Goal: Obtain resource: Download file/media

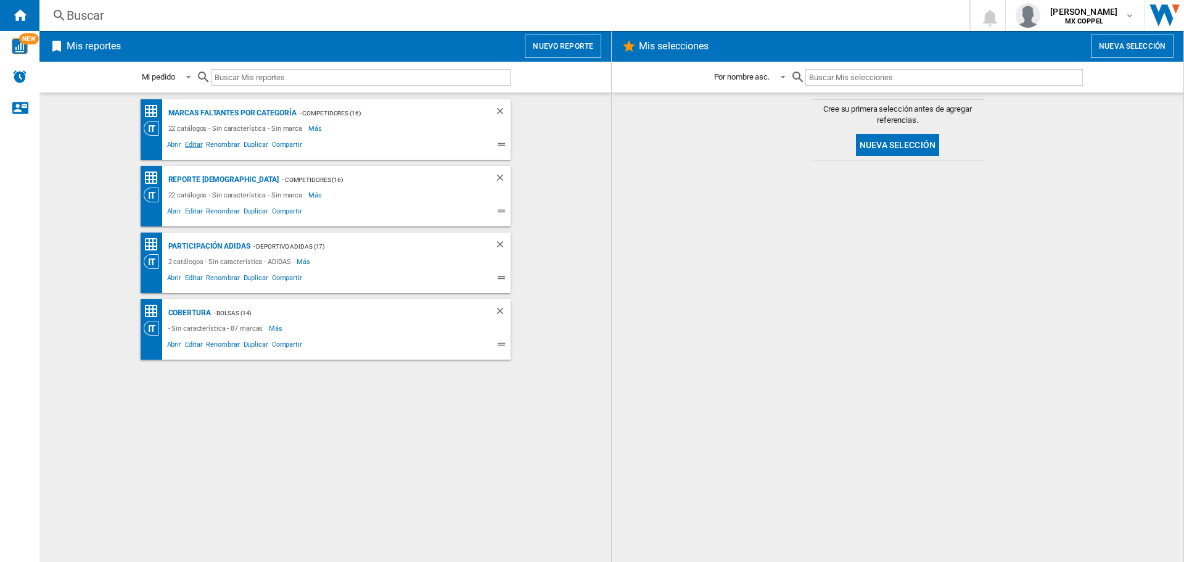
click at [195, 145] on span "Editar" at bounding box center [193, 146] width 21 height 15
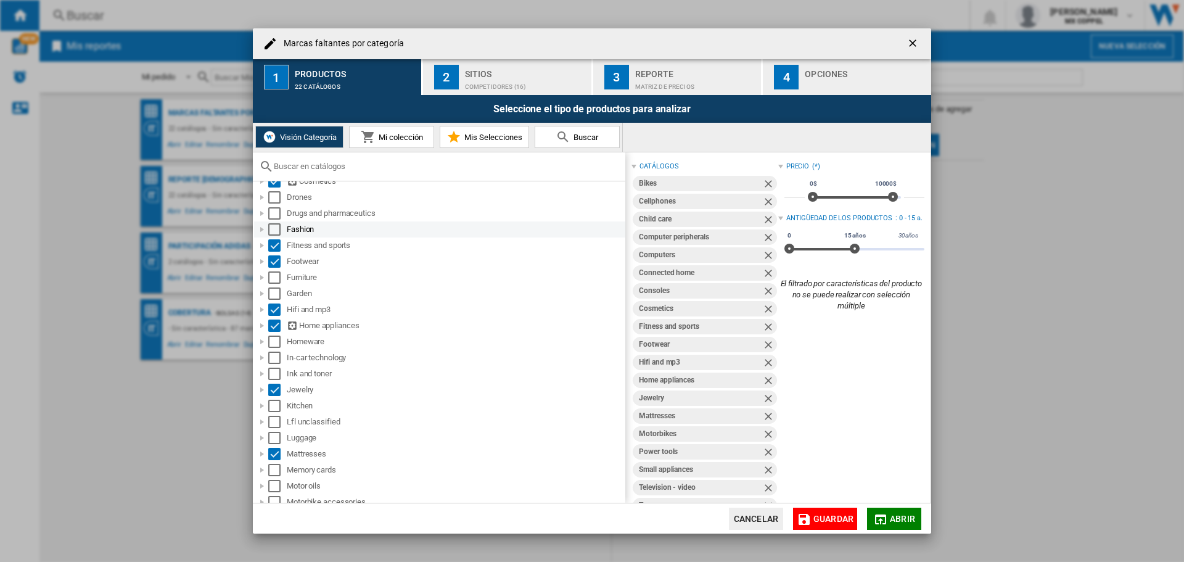
scroll to position [308, 0]
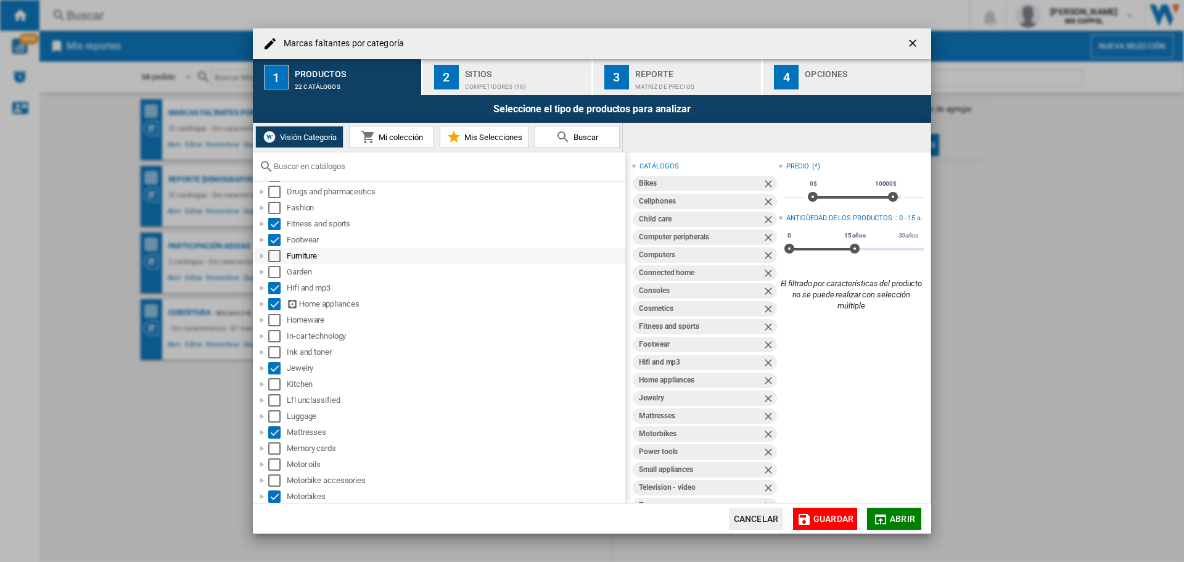
click at [263, 256] on div at bounding box center [262, 256] width 12 height 12
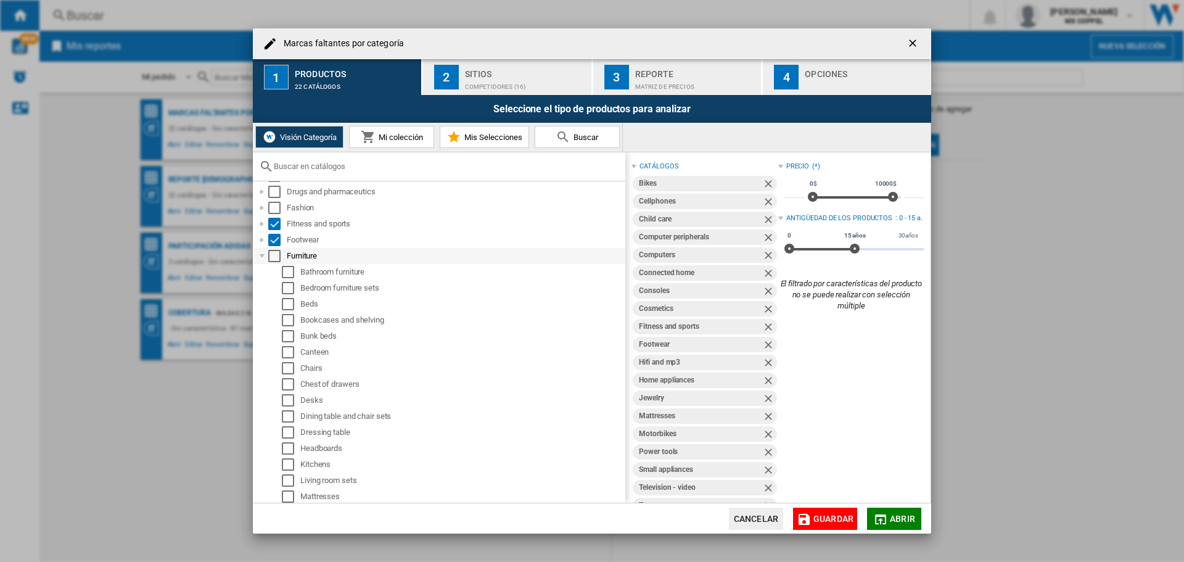
click at [263, 256] on div at bounding box center [262, 256] width 12 height 12
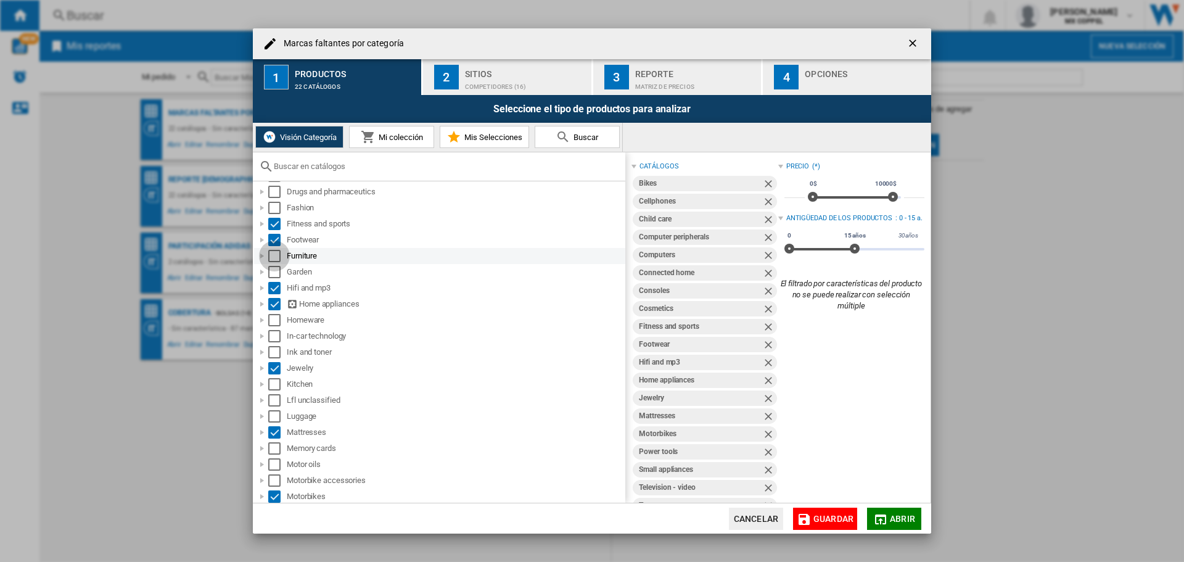
click at [276, 255] on div "Select" at bounding box center [274, 256] width 12 height 12
click at [260, 272] on div at bounding box center [262, 272] width 12 height 12
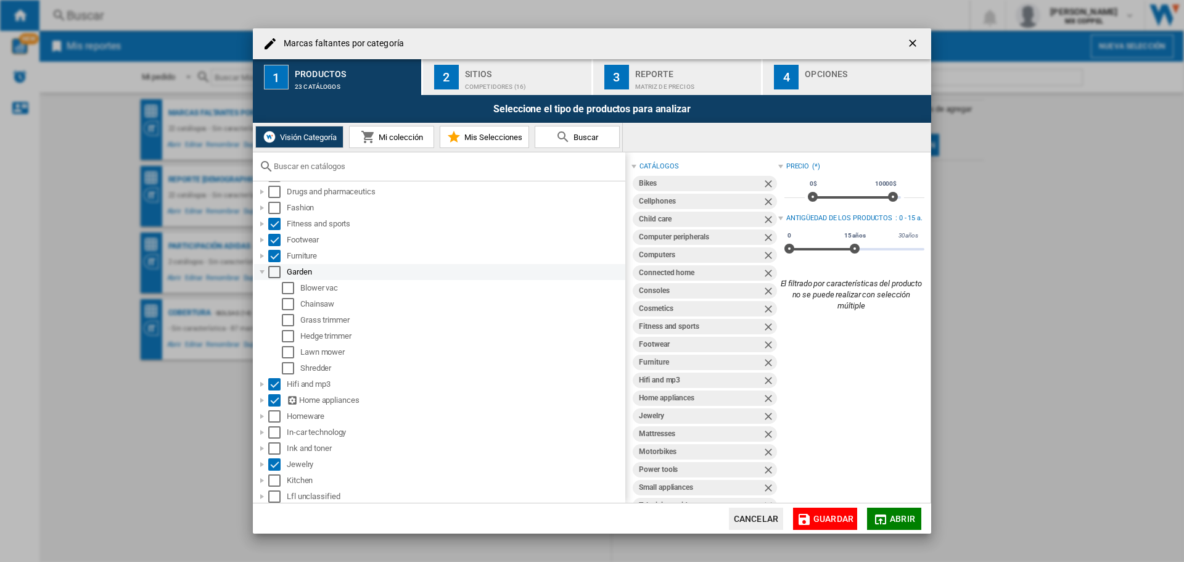
click at [260, 272] on div at bounding box center [262, 272] width 12 height 12
click at [272, 272] on div "Select" at bounding box center [274, 272] width 12 height 12
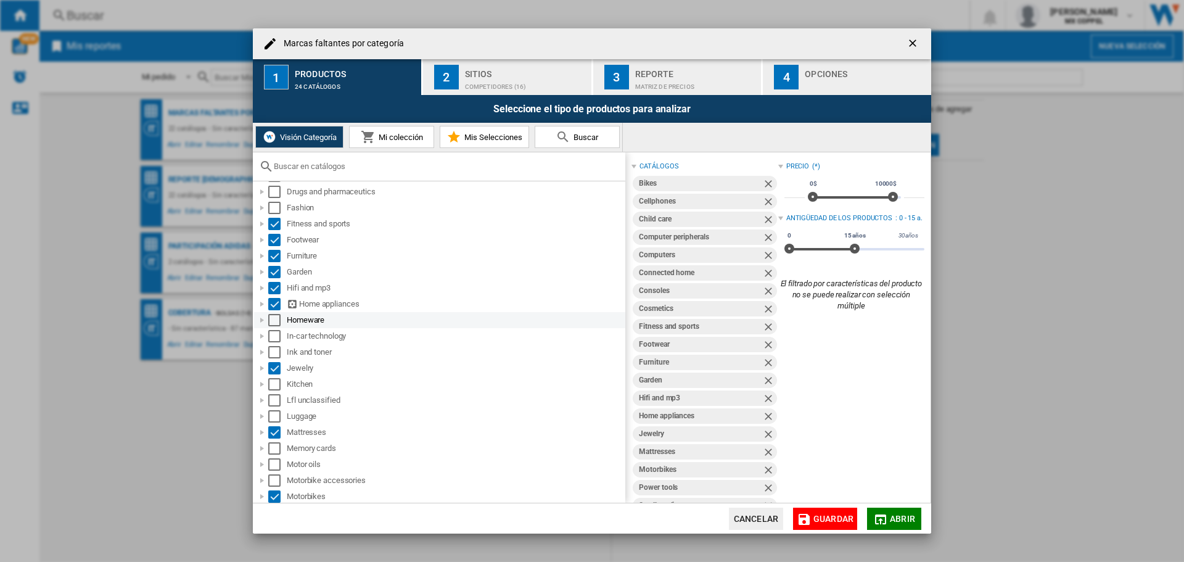
click at [262, 320] on div at bounding box center [262, 320] width 12 height 12
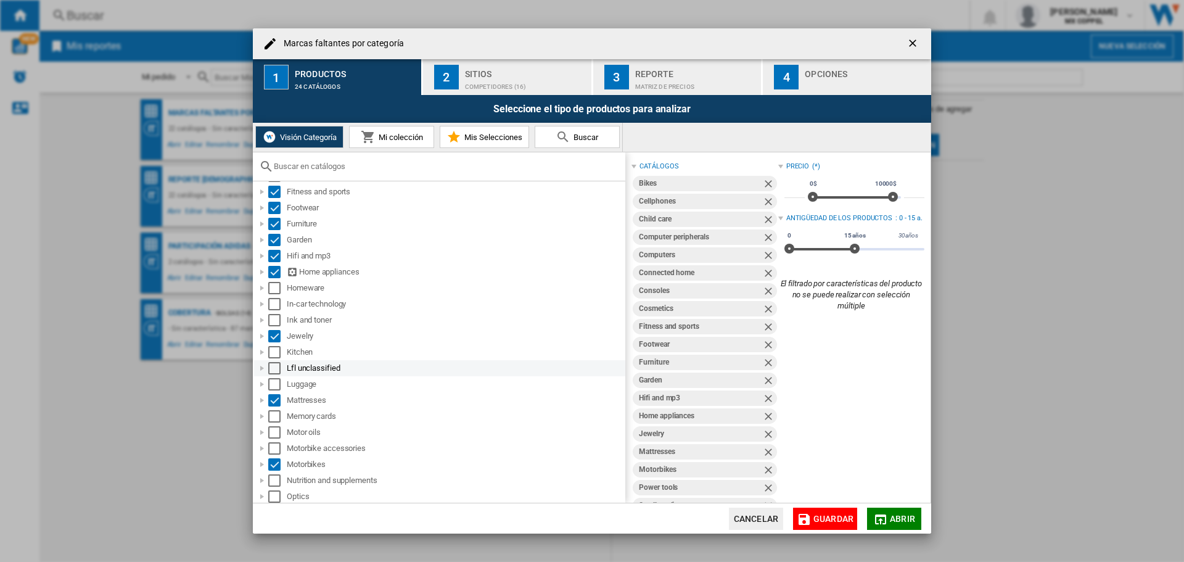
scroll to position [370, 0]
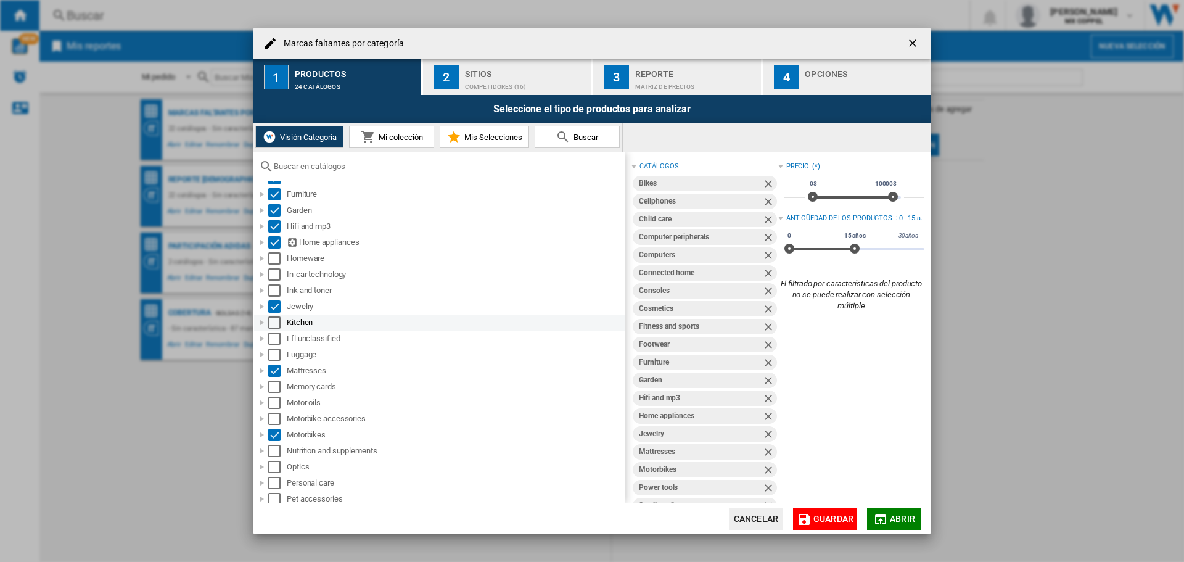
click at [274, 321] on div "Select" at bounding box center [274, 322] width 12 height 12
click at [276, 350] on div "Select" at bounding box center [274, 354] width 12 height 12
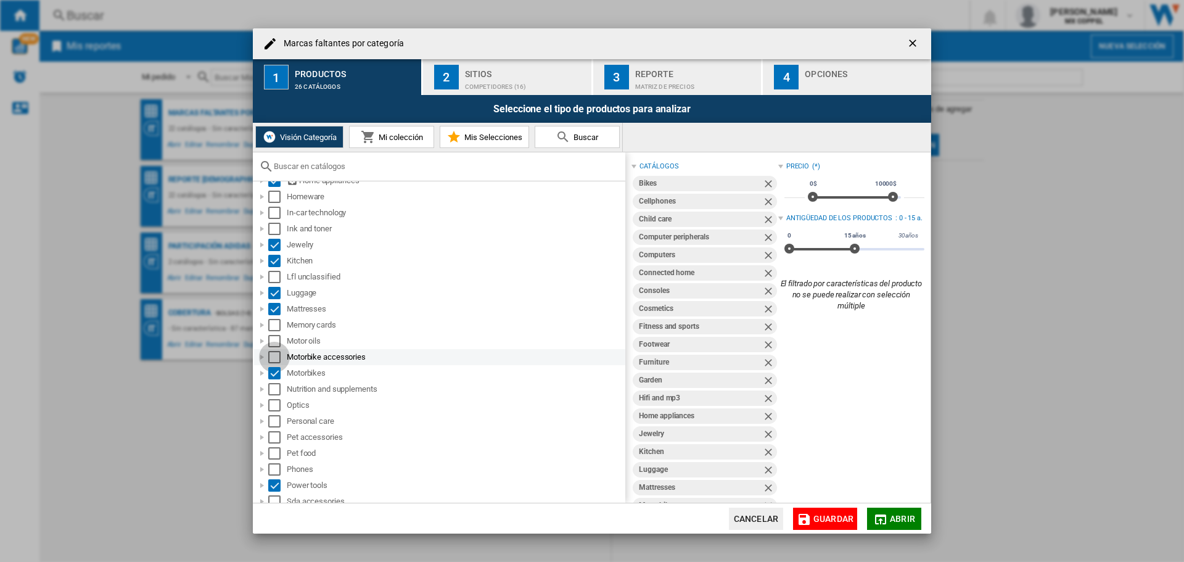
click at [271, 357] on div "Select" at bounding box center [274, 357] width 12 height 12
click at [276, 358] on div "Select" at bounding box center [274, 359] width 12 height 12
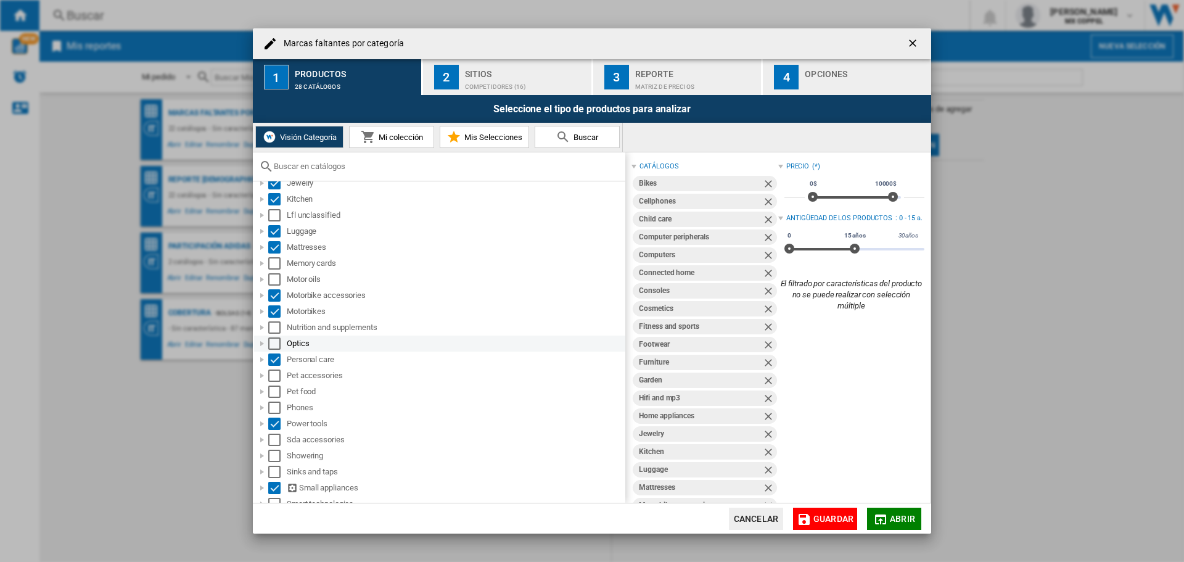
click at [272, 340] on div "Select" at bounding box center [274, 343] width 12 height 12
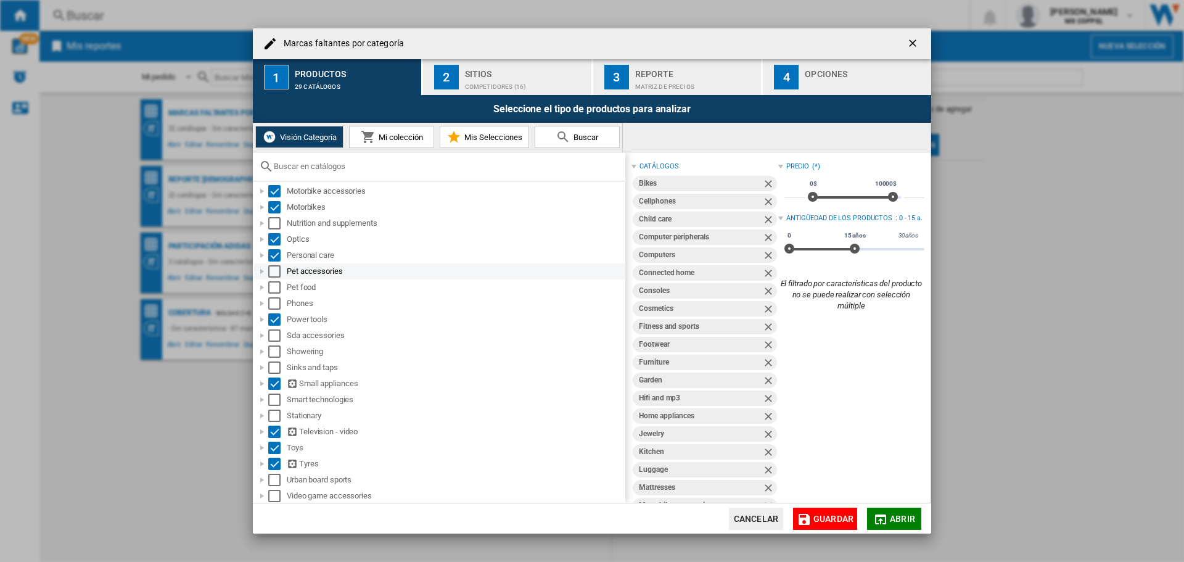
scroll to position [616, 0]
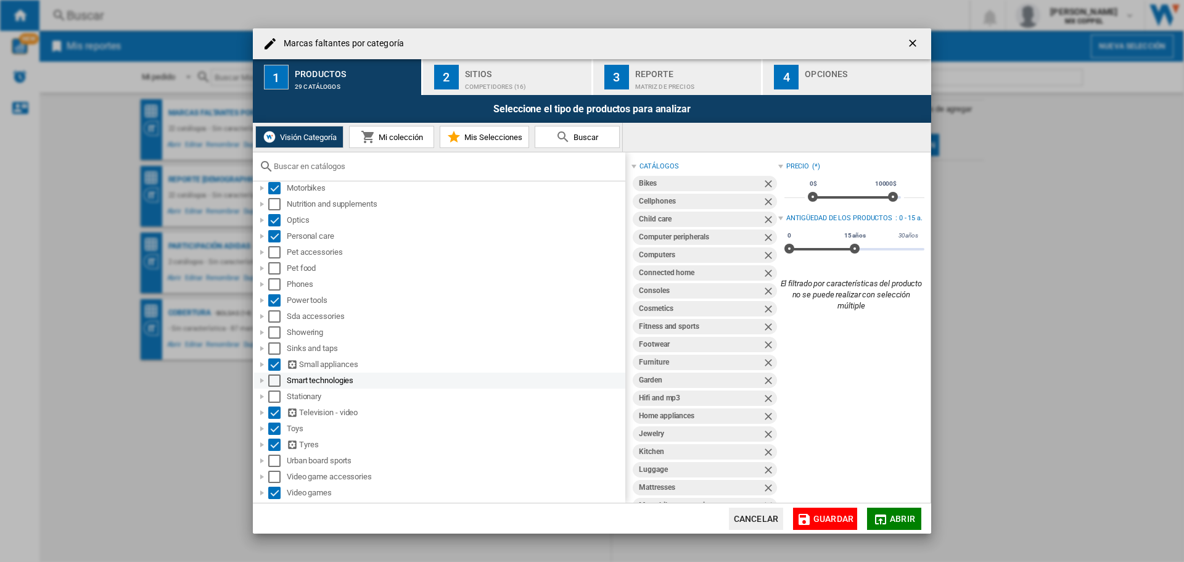
click at [274, 379] on div "Select" at bounding box center [274, 380] width 12 height 12
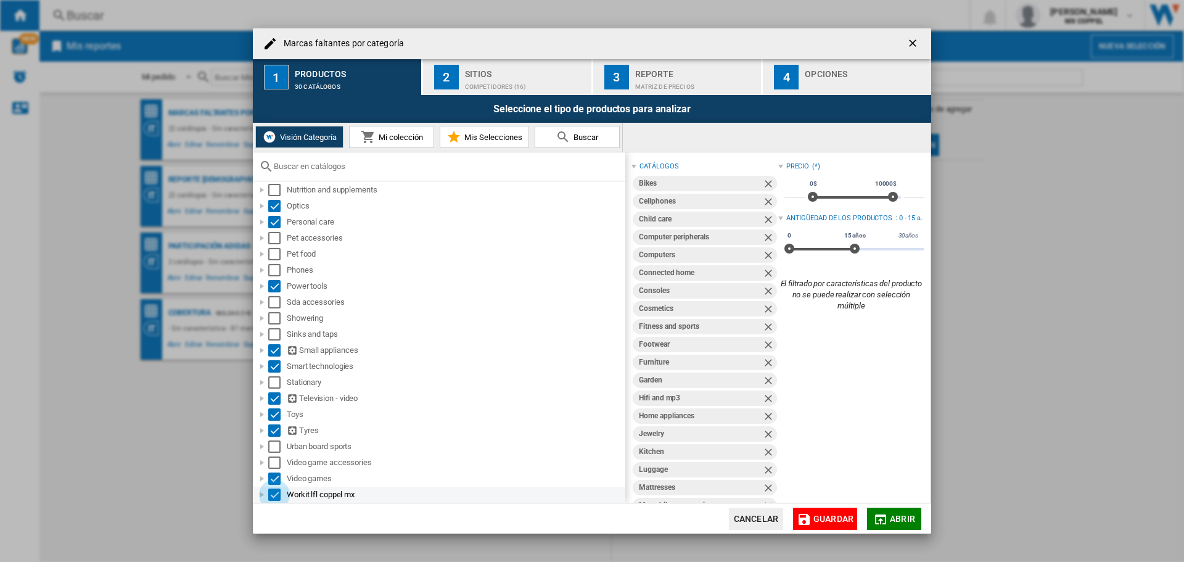
click at [271, 494] on div "Select" at bounding box center [274, 494] width 12 height 12
click at [273, 462] on div "Select" at bounding box center [274, 462] width 12 height 12
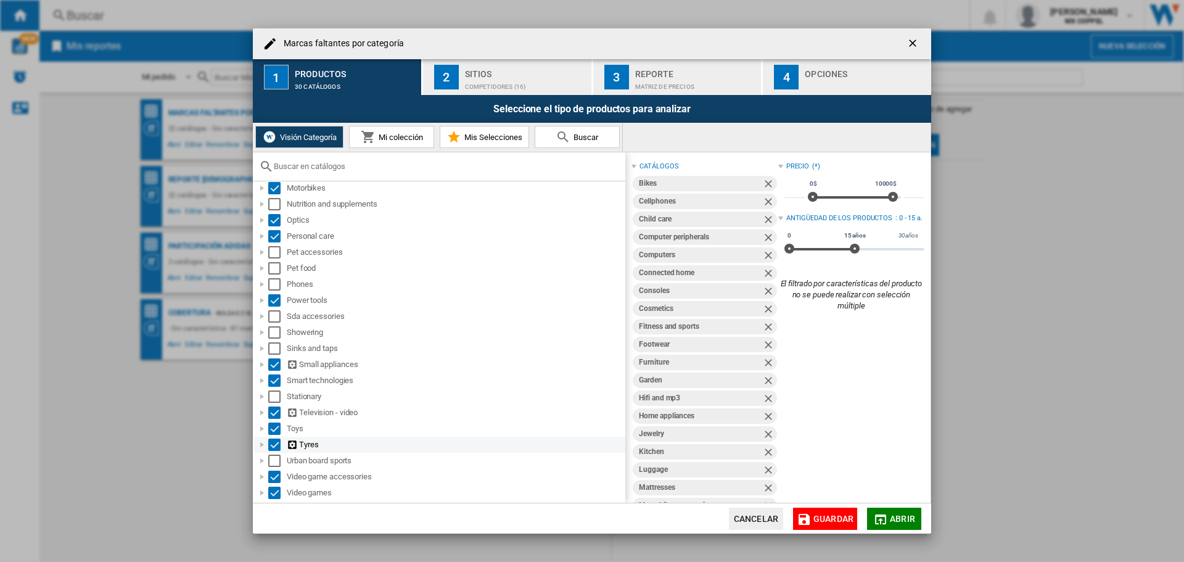
scroll to position [638, 0]
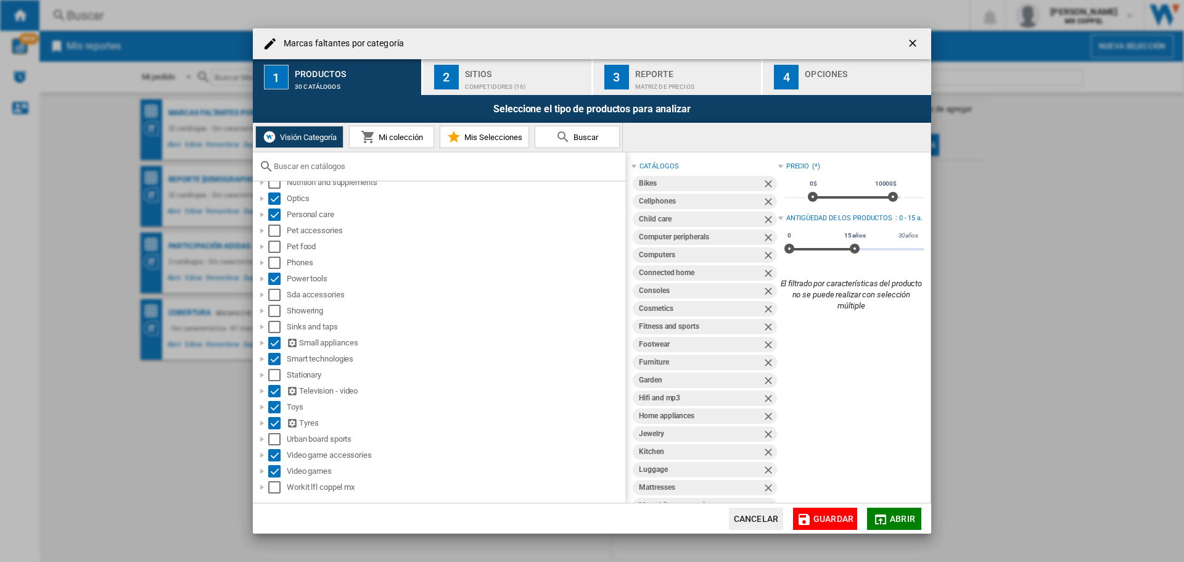
click at [830, 517] on span "Guardar" at bounding box center [833, 519] width 40 height 10
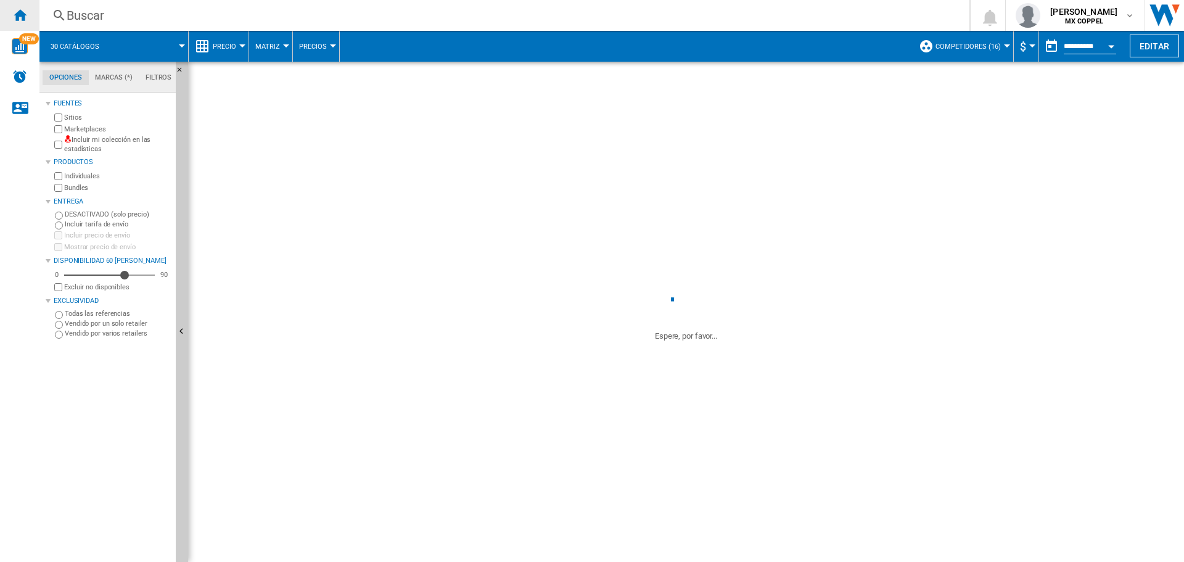
click at [9, 9] on div "Inicio" at bounding box center [19, 15] width 39 height 31
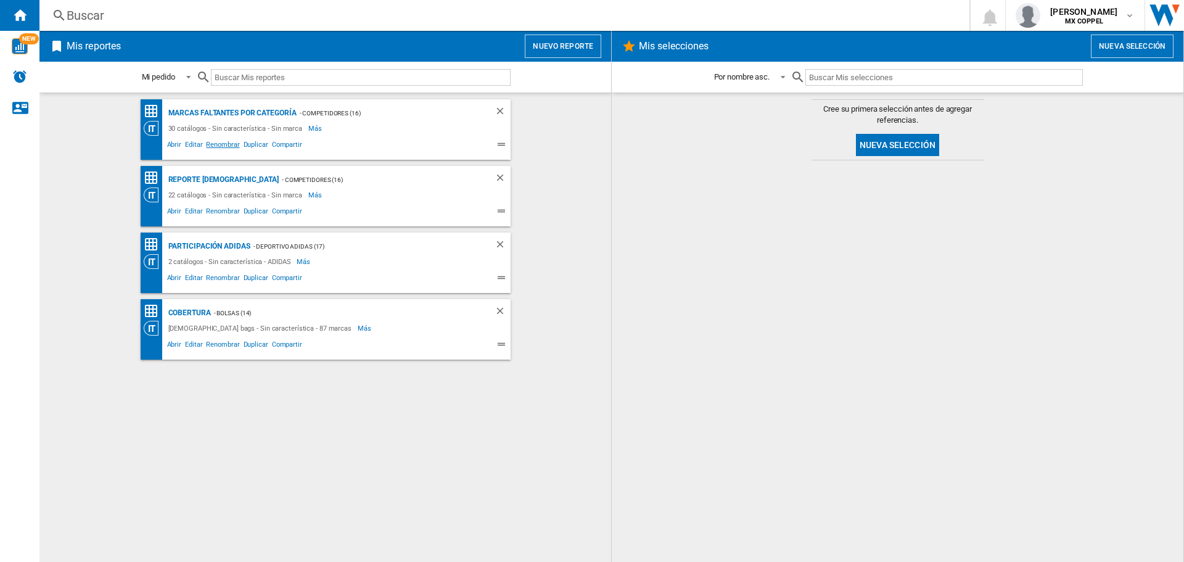
click at [229, 145] on span "Renombrar" at bounding box center [222, 146] width 37 height 15
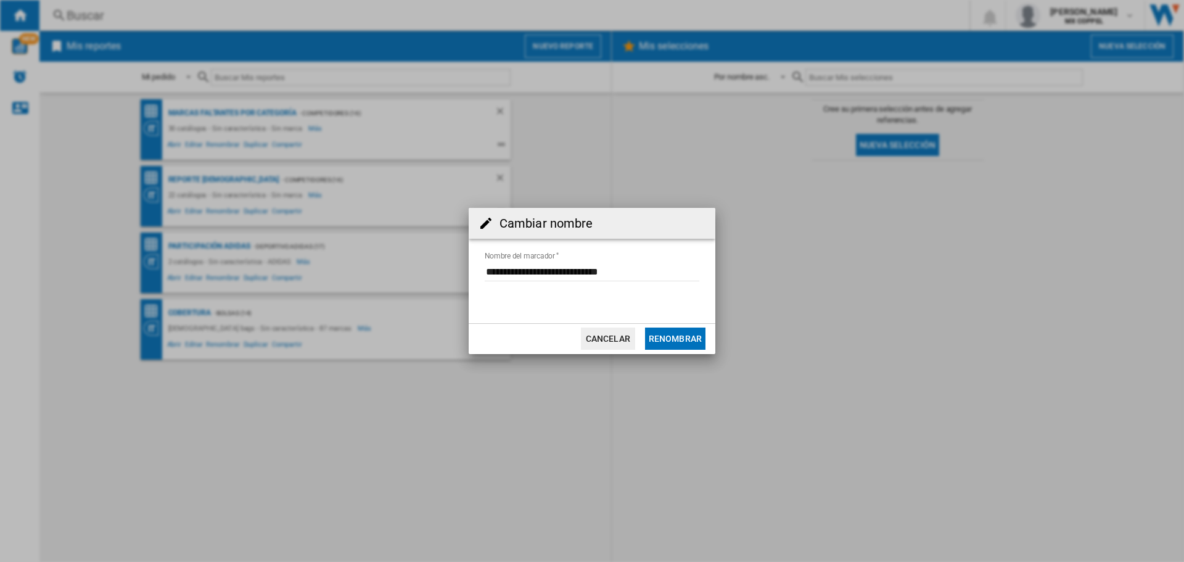
click at [612, 340] on button "Cancelar" at bounding box center [608, 338] width 54 height 22
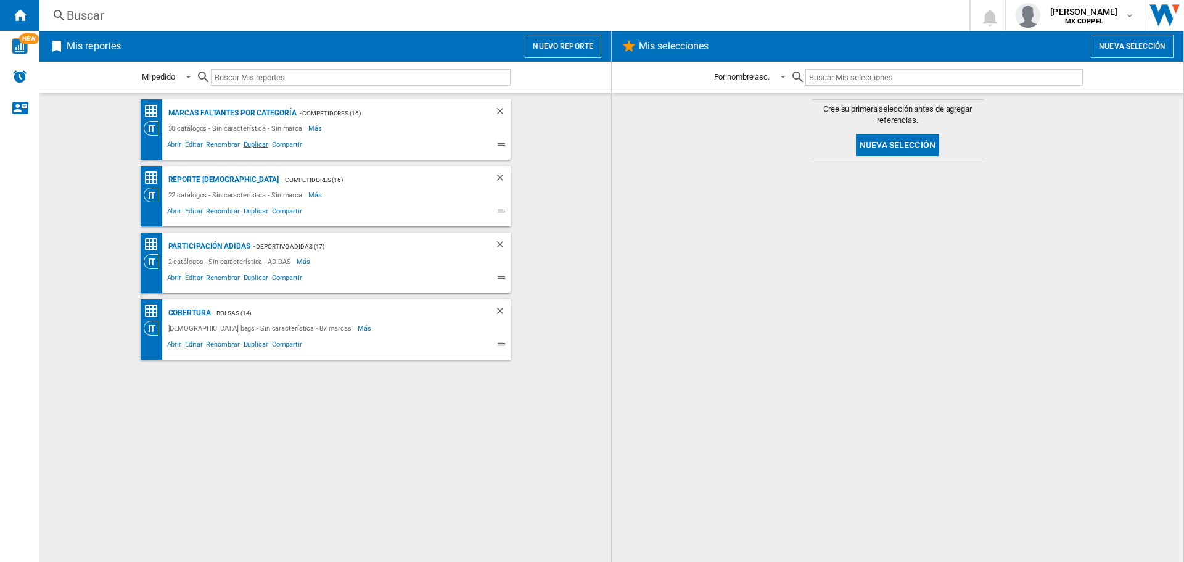
click at [256, 145] on span "Duplicar" at bounding box center [256, 146] width 28 height 15
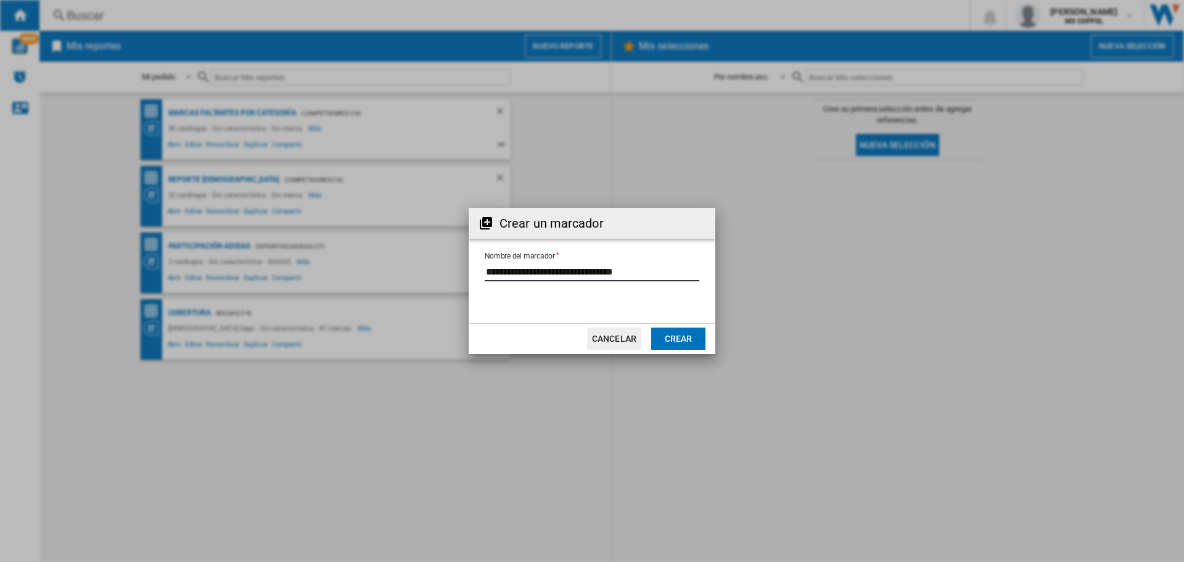
click at [648, 271] on input "Nombre del marcador" at bounding box center [592, 272] width 215 height 18
type input "**********"
click at [668, 347] on button "Crear" at bounding box center [678, 338] width 54 height 22
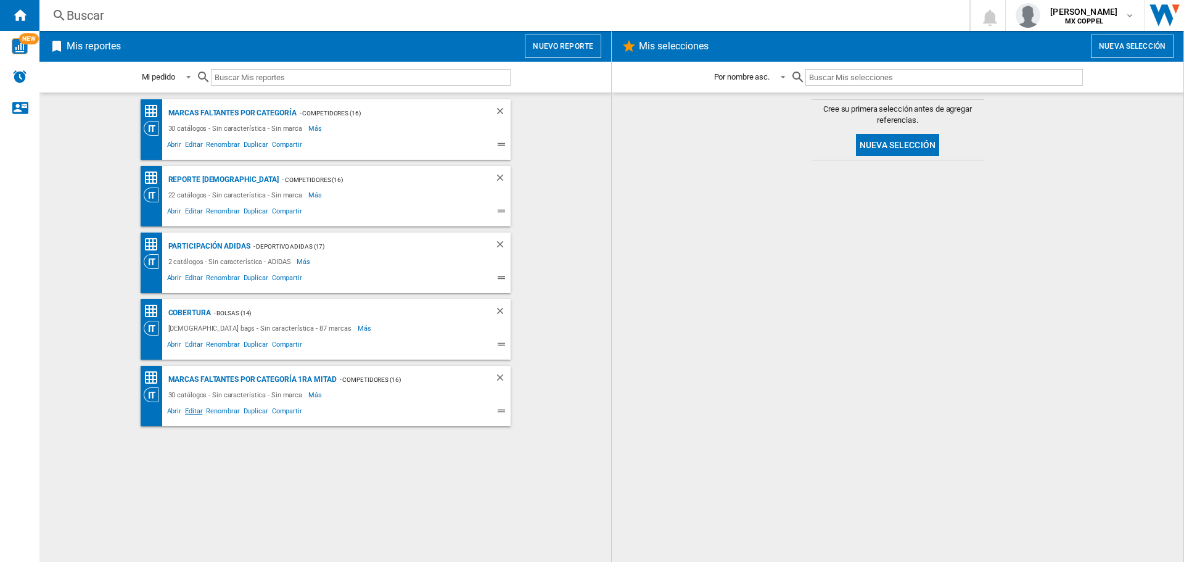
click at [196, 412] on span "Editar" at bounding box center [193, 412] width 21 height 15
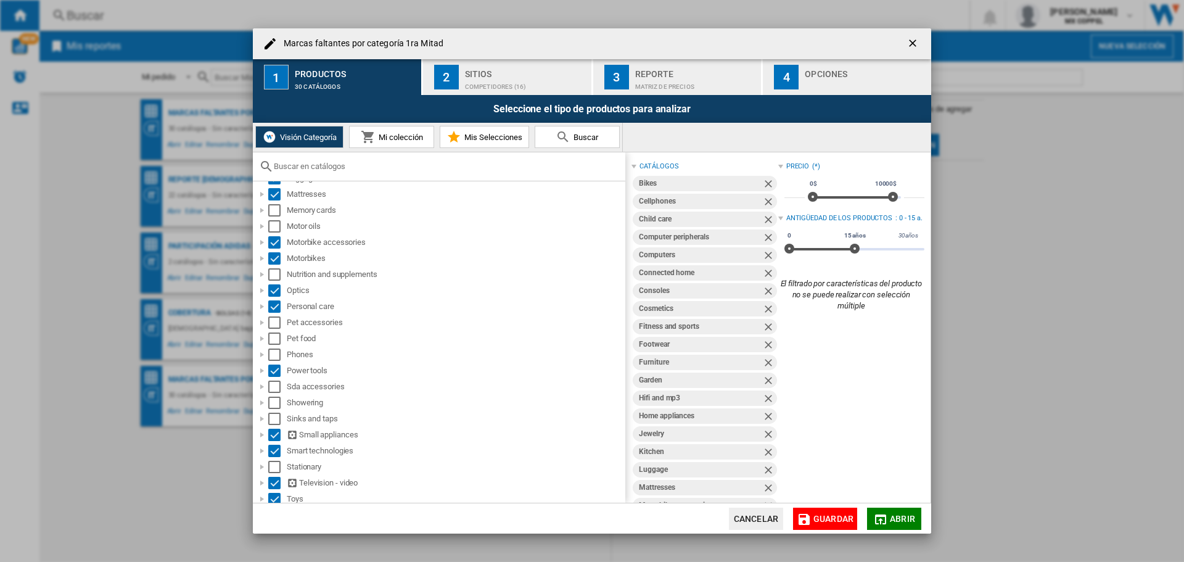
scroll to position [631, 0]
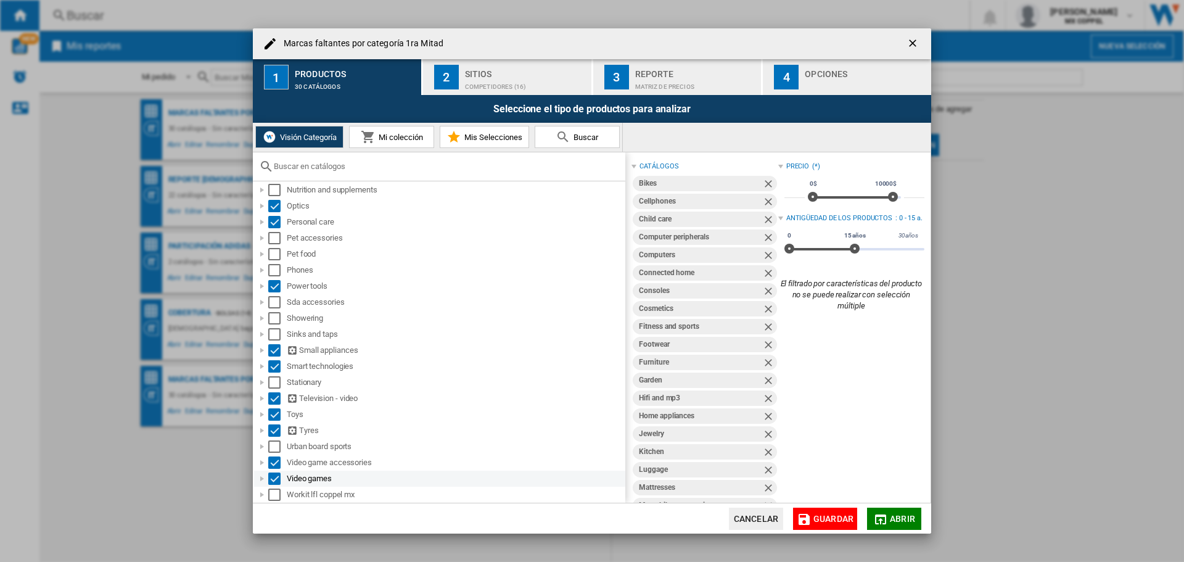
click at [273, 481] on div "Select" at bounding box center [274, 478] width 12 height 12
click at [274, 466] on div "Select" at bounding box center [274, 462] width 12 height 12
click at [274, 429] on div "Select" at bounding box center [274, 430] width 12 height 12
click at [274, 417] on div "Select" at bounding box center [274, 414] width 12 height 12
click at [274, 398] on div "Select" at bounding box center [274, 398] width 12 height 12
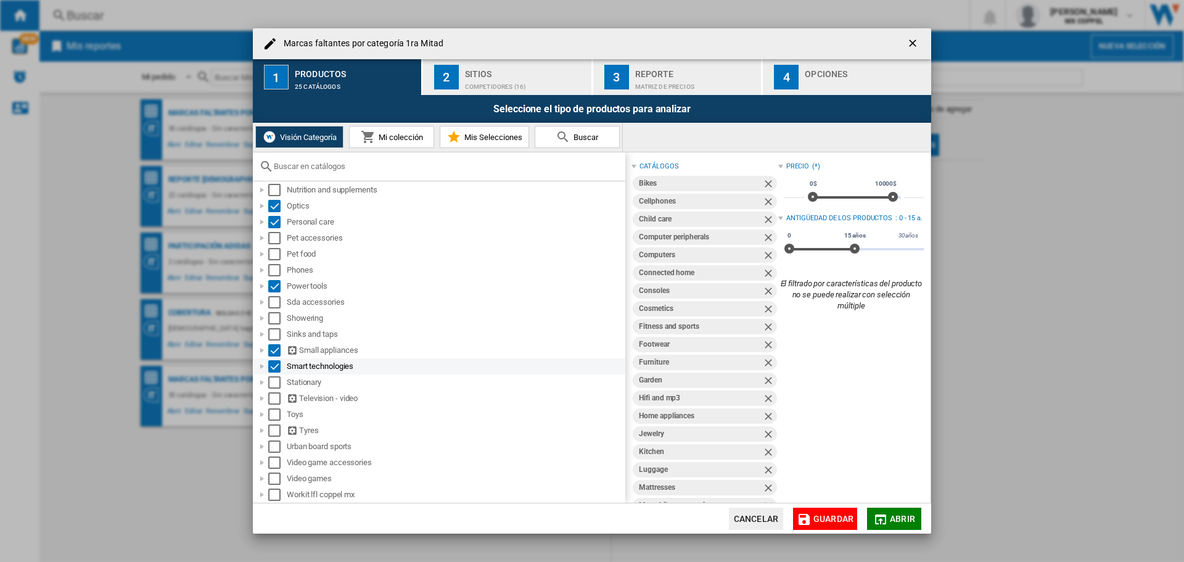
click at [273, 367] on div "Select" at bounding box center [274, 366] width 12 height 12
click at [274, 354] on div "Select" at bounding box center [274, 350] width 12 height 12
click at [277, 286] on div "Select" at bounding box center [274, 286] width 12 height 12
click at [277, 225] on div "Select" at bounding box center [274, 222] width 12 height 12
click at [274, 206] on div "Select" at bounding box center [274, 206] width 12 height 12
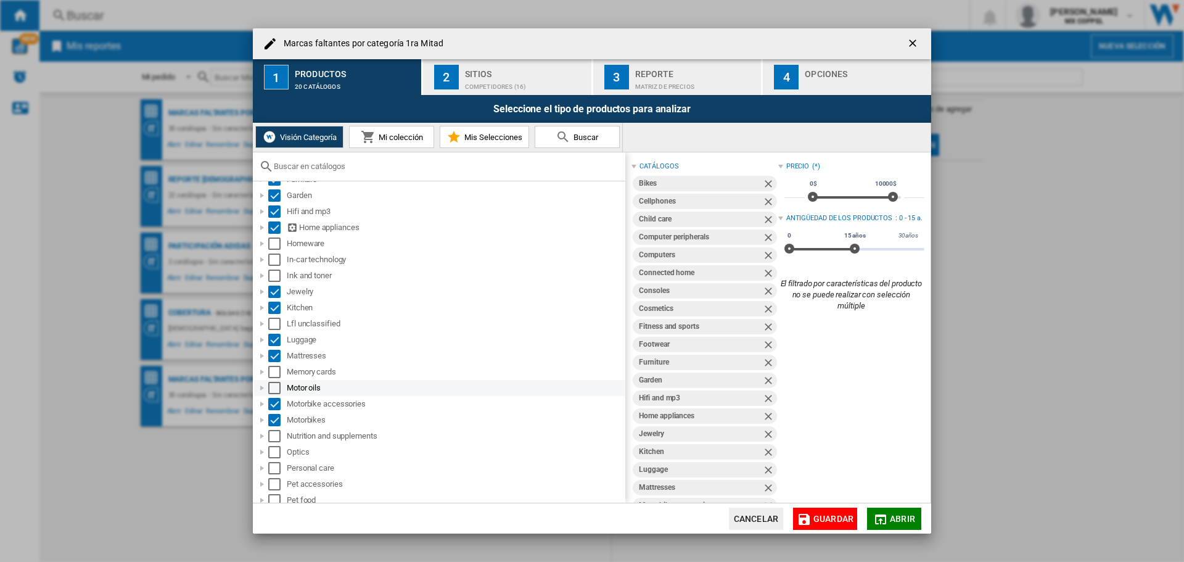
scroll to position [384, 0]
click at [276, 420] on div "Select" at bounding box center [274, 420] width 12 height 12
click at [277, 405] on div "Select" at bounding box center [274, 404] width 12 height 12
click at [273, 355] on div "Select" at bounding box center [274, 356] width 12 height 12
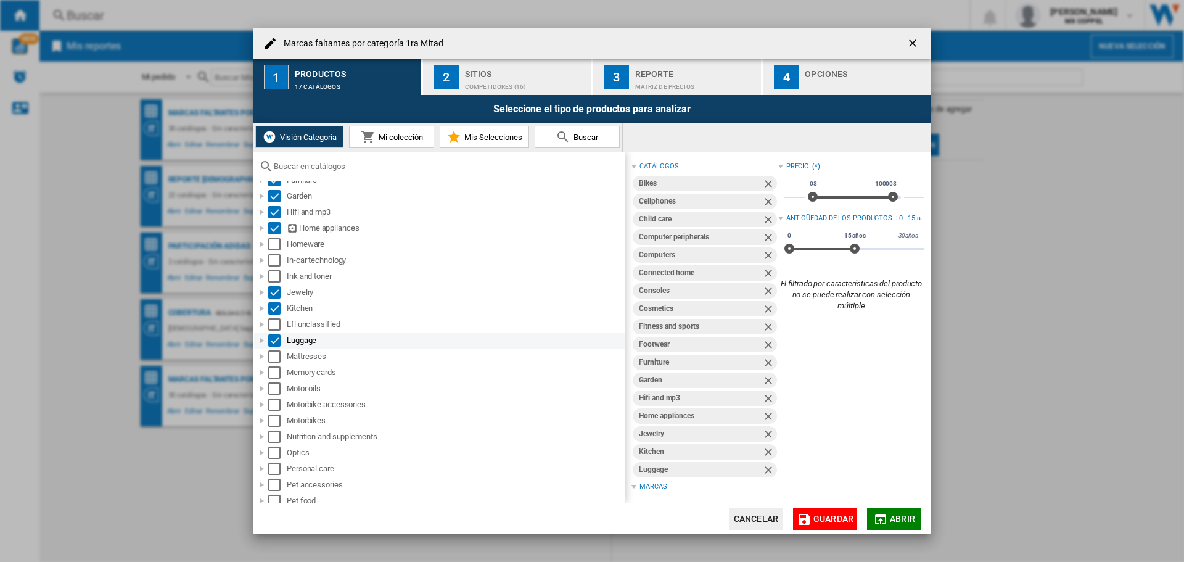
click at [274, 341] on div "Select" at bounding box center [274, 340] width 12 height 12
click at [274, 306] on div "Select" at bounding box center [274, 308] width 12 height 12
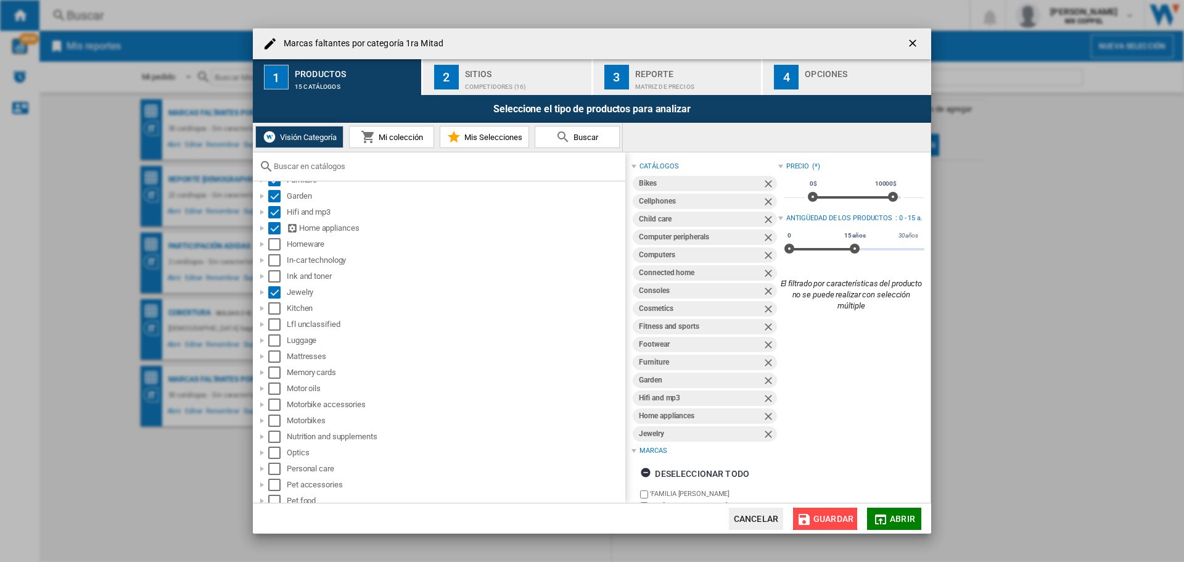
click at [823, 514] on span "Guardar" at bounding box center [833, 519] width 40 height 10
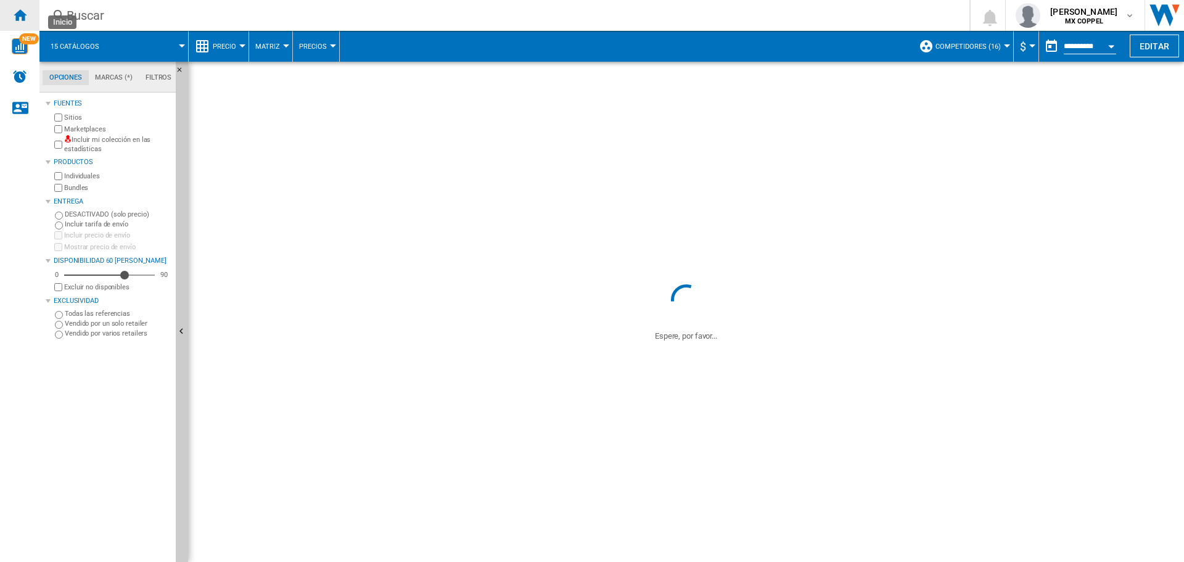
click at [24, 15] on ng-md-icon "Inicio" at bounding box center [19, 14] width 15 height 15
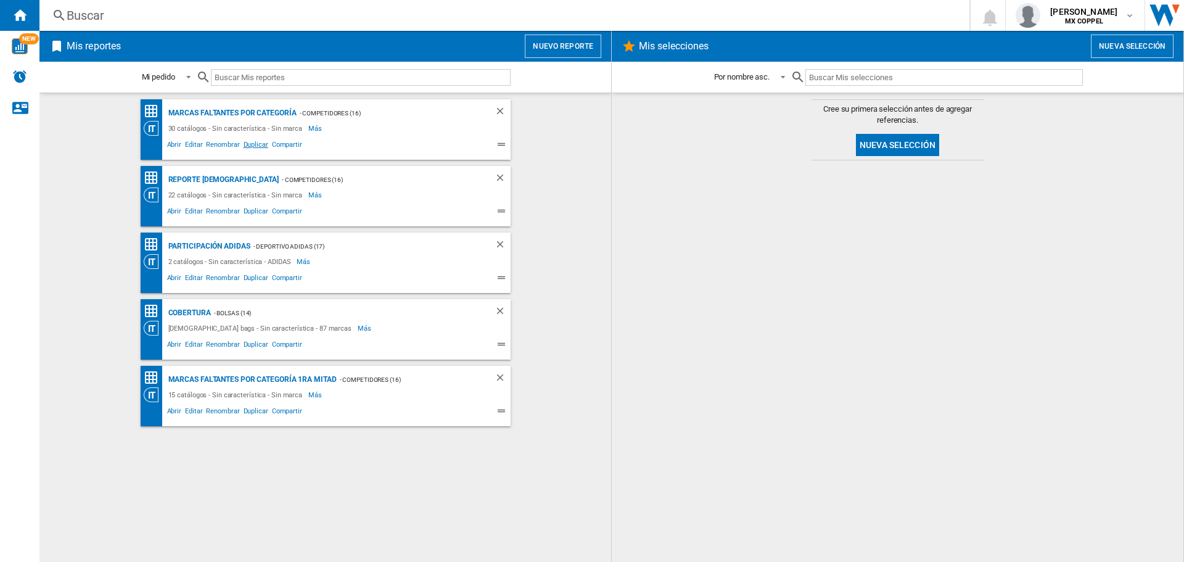
click at [254, 147] on span "Duplicar" at bounding box center [256, 146] width 28 height 15
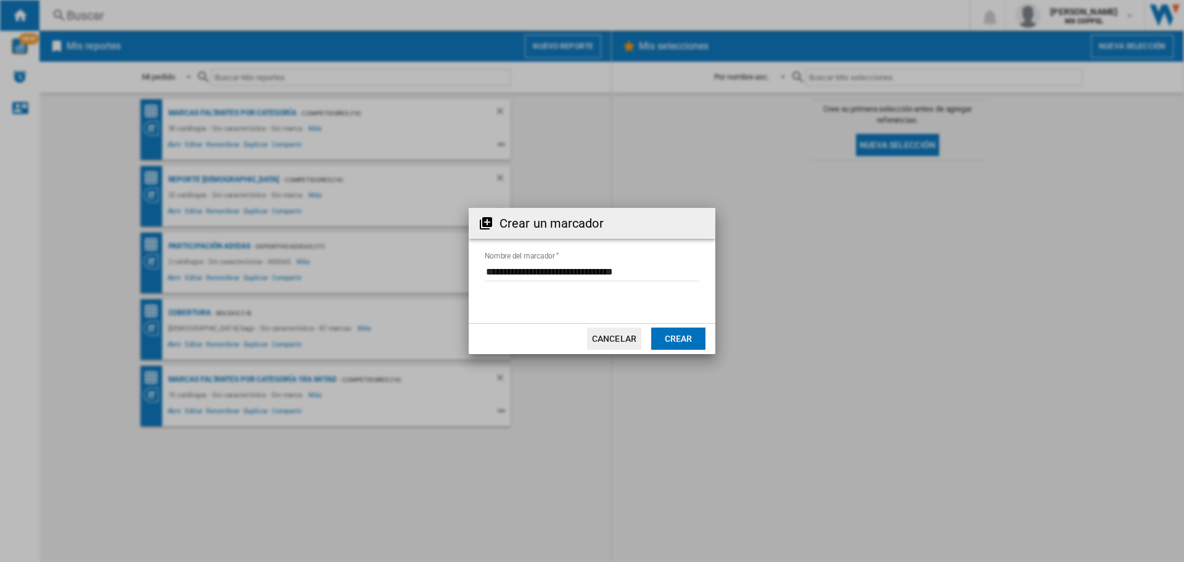
click at [632, 274] on input "Nombre del marcador" at bounding box center [592, 272] width 215 height 18
click at [675, 280] on input "Nombre del marcador" at bounding box center [592, 272] width 215 height 18
type input "**********"
click at [685, 345] on button "Crear" at bounding box center [678, 338] width 54 height 22
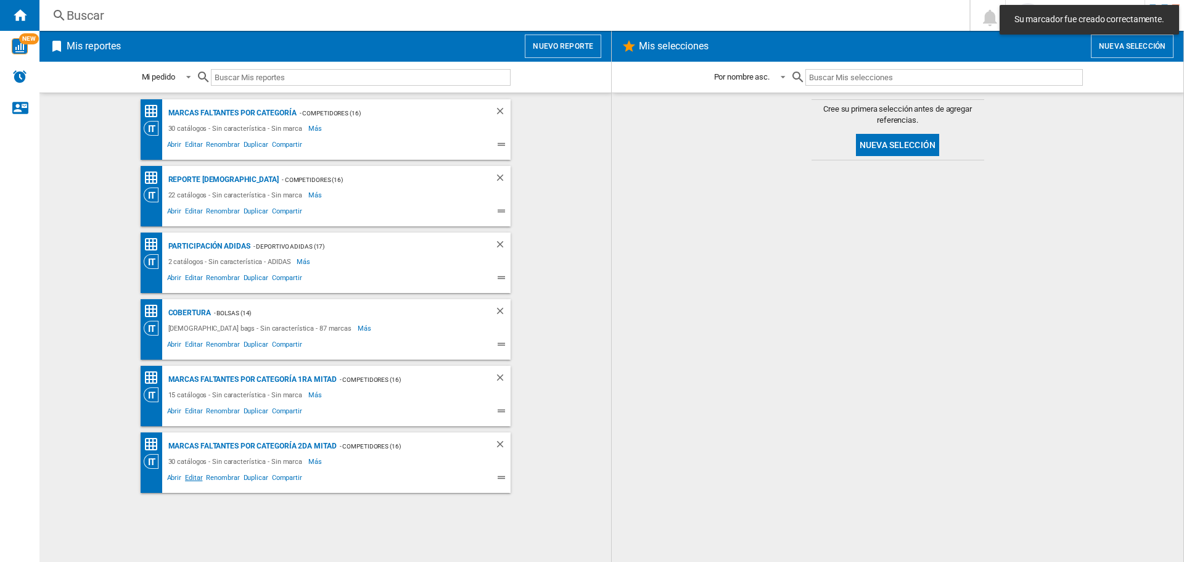
click at [199, 481] on span "Editar" at bounding box center [193, 479] width 21 height 15
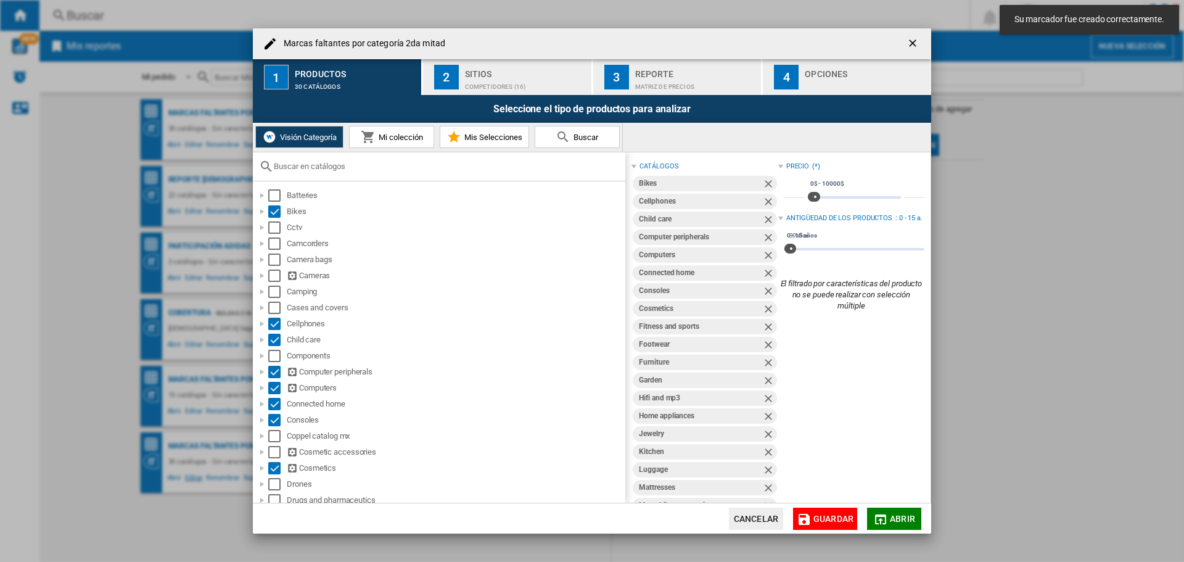
click at [273, 211] on div "Select" at bounding box center [274, 211] width 12 height 12
click at [275, 324] on div "Select" at bounding box center [274, 323] width 12 height 12
click at [277, 338] on div "Select" at bounding box center [274, 340] width 12 height 12
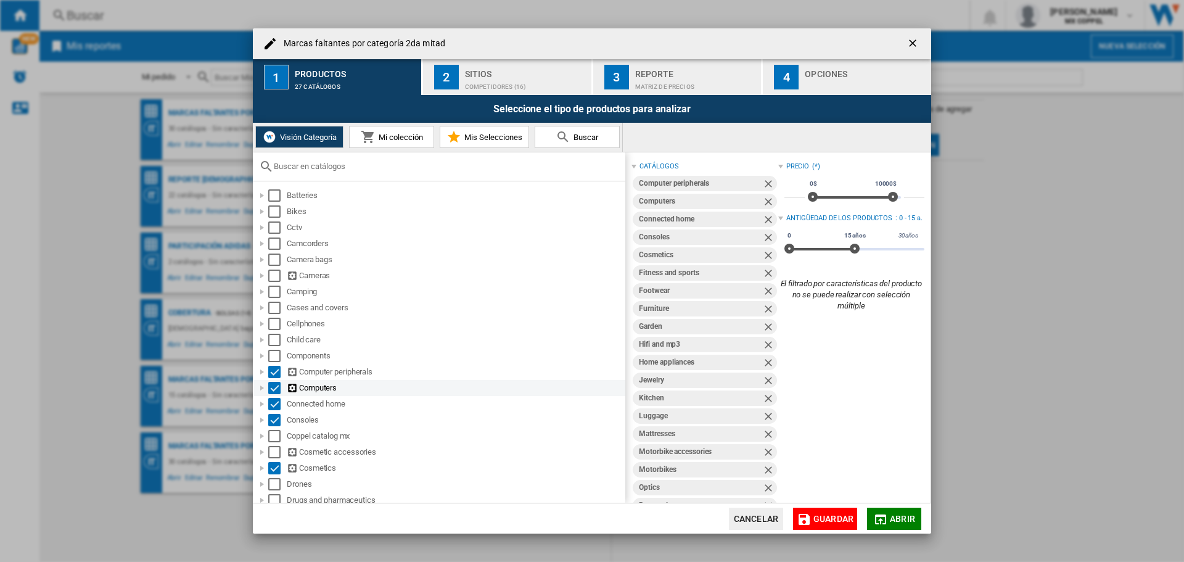
click at [276, 372] on div "Select" at bounding box center [274, 372] width 12 height 12
click at [277, 385] on div "Select" at bounding box center [274, 388] width 12 height 12
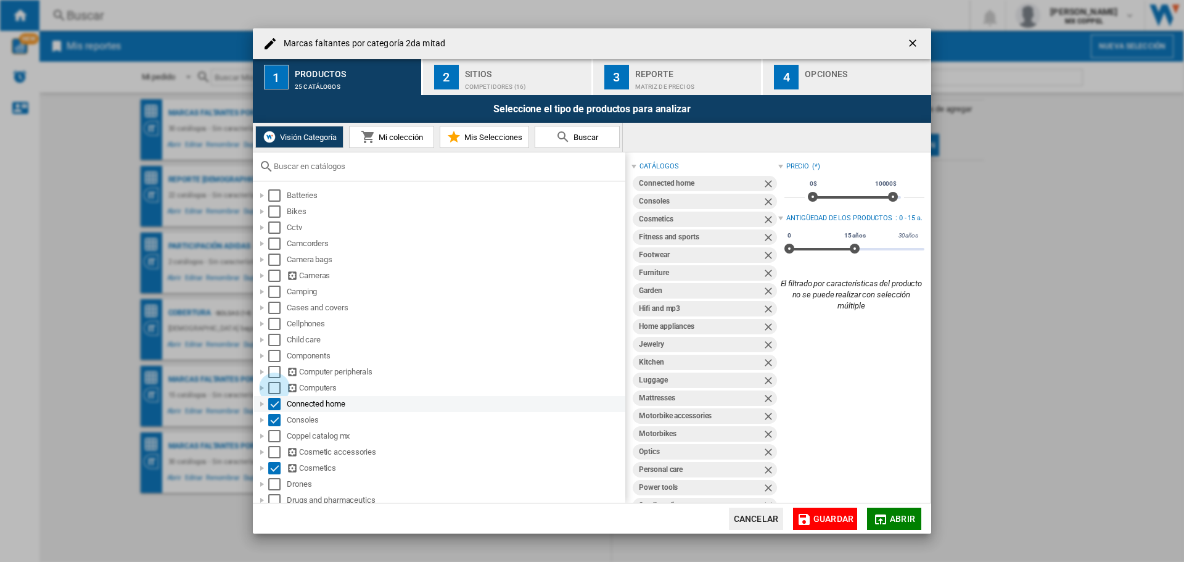
click at [275, 402] on div "Select" at bounding box center [274, 404] width 12 height 12
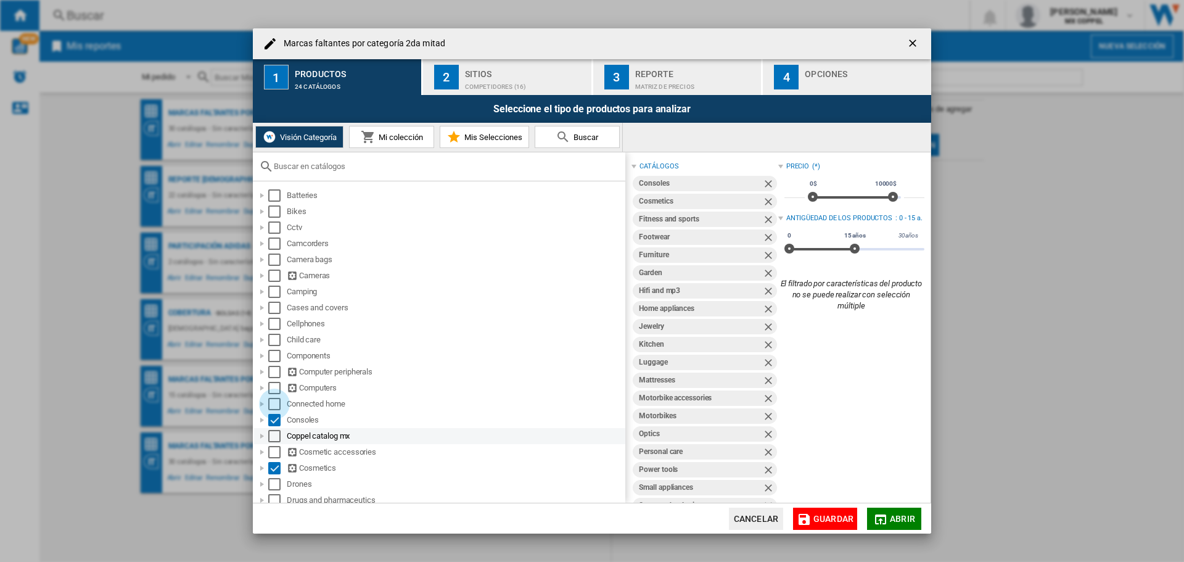
click at [274, 417] on div "Select" at bounding box center [274, 420] width 12 height 12
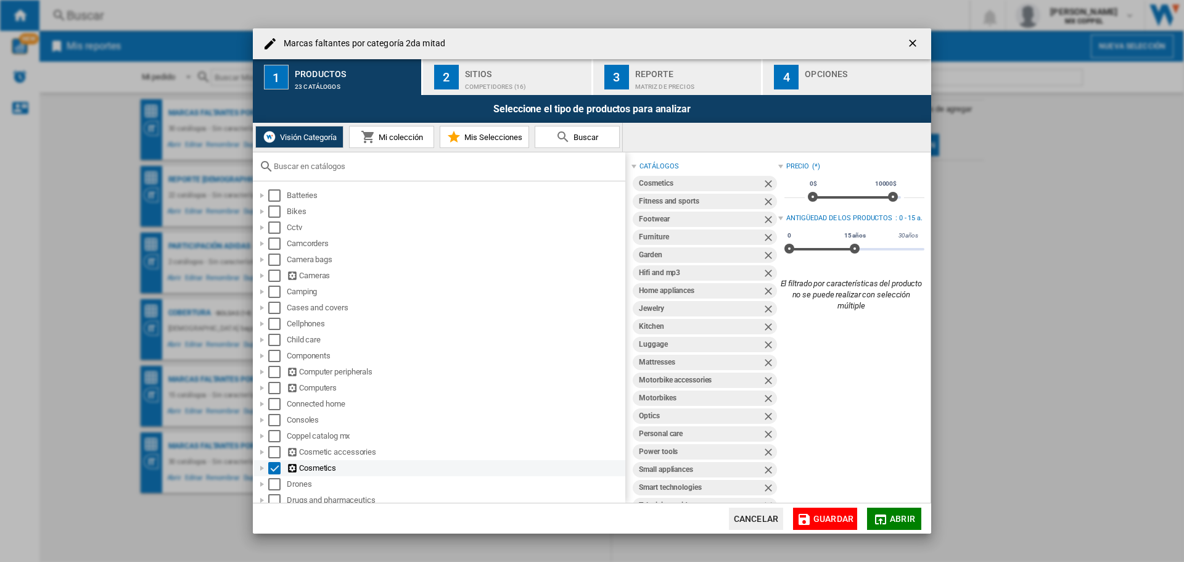
click at [272, 465] on div "Select" at bounding box center [274, 468] width 12 height 12
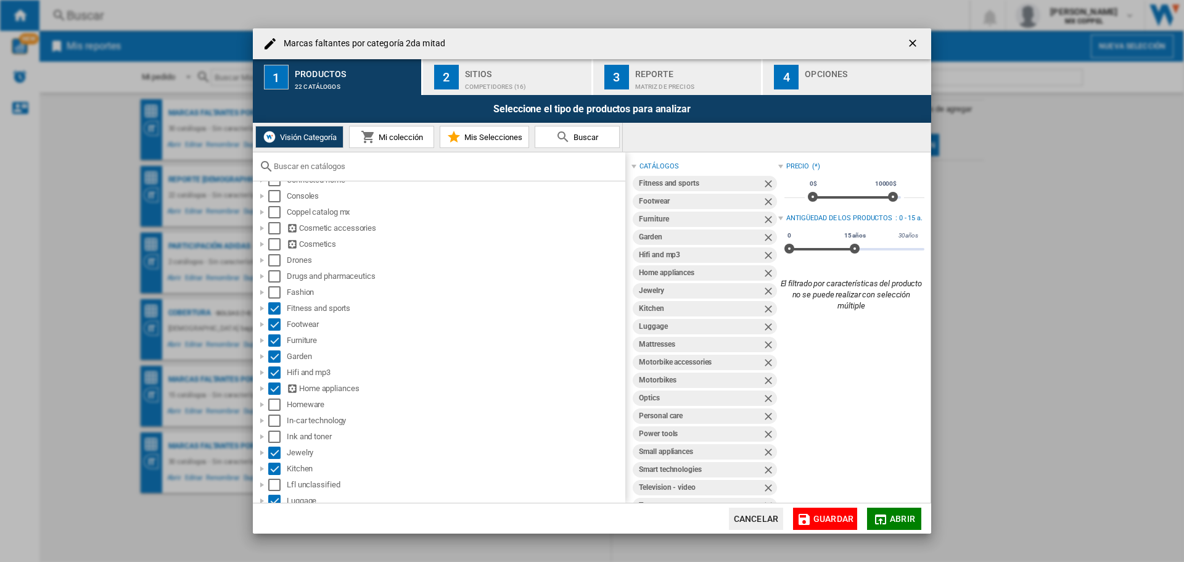
scroll to position [247, 0]
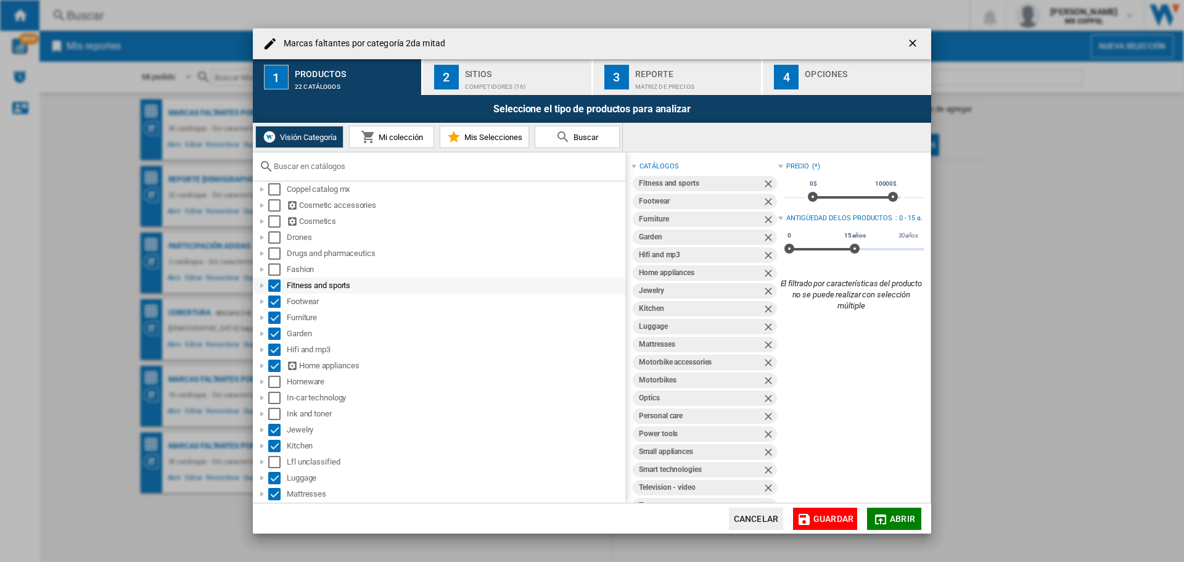
click at [276, 289] on div "Select" at bounding box center [274, 285] width 12 height 12
click at [275, 299] on div "Select" at bounding box center [274, 301] width 12 height 12
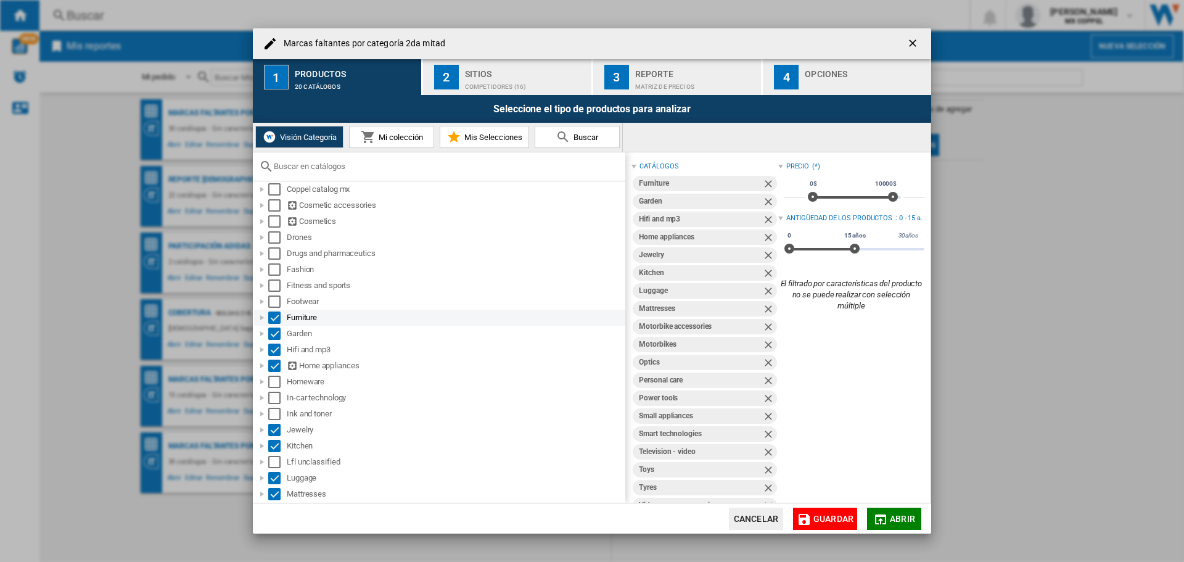
click at [273, 314] on div "Select" at bounding box center [274, 317] width 12 height 12
click at [277, 329] on div "Select" at bounding box center [274, 333] width 12 height 12
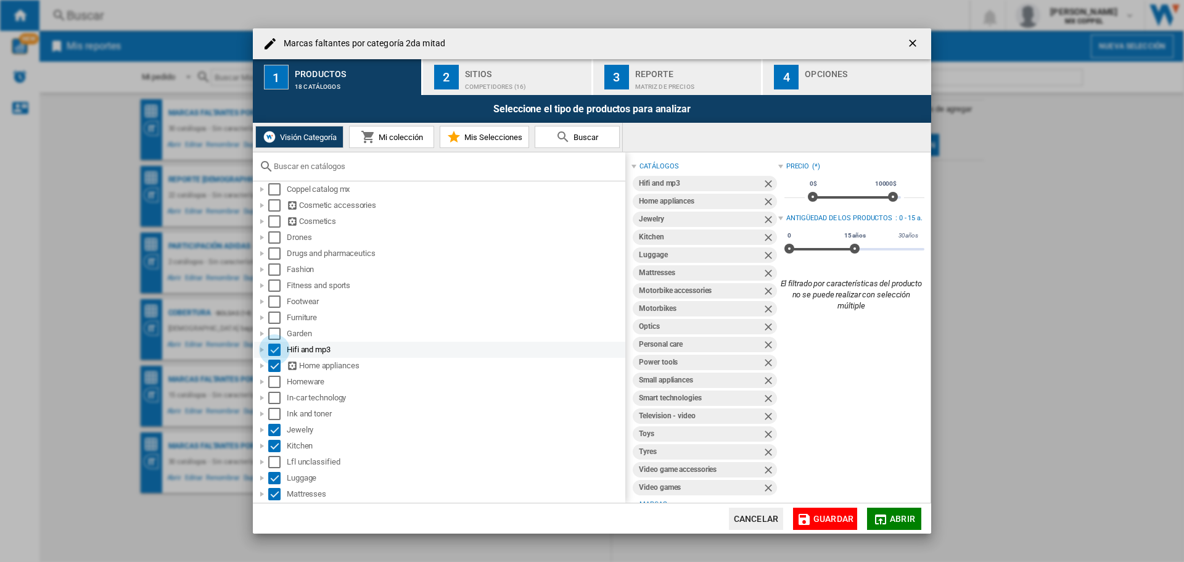
click at [276, 347] on div "Select" at bounding box center [274, 349] width 12 height 12
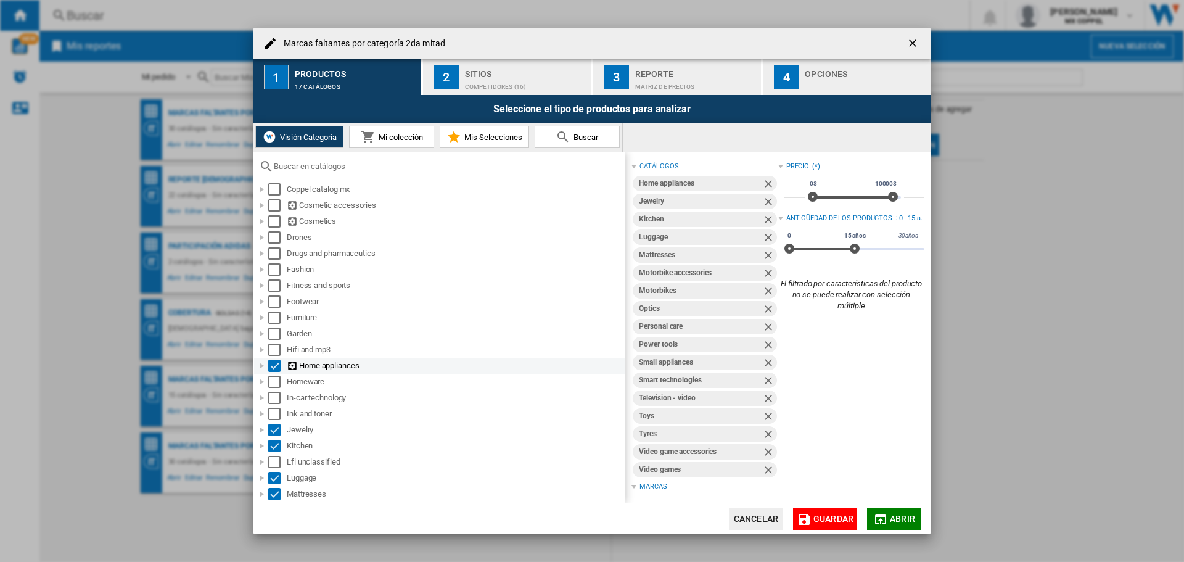
click at [273, 369] on div "Select" at bounding box center [274, 365] width 12 height 12
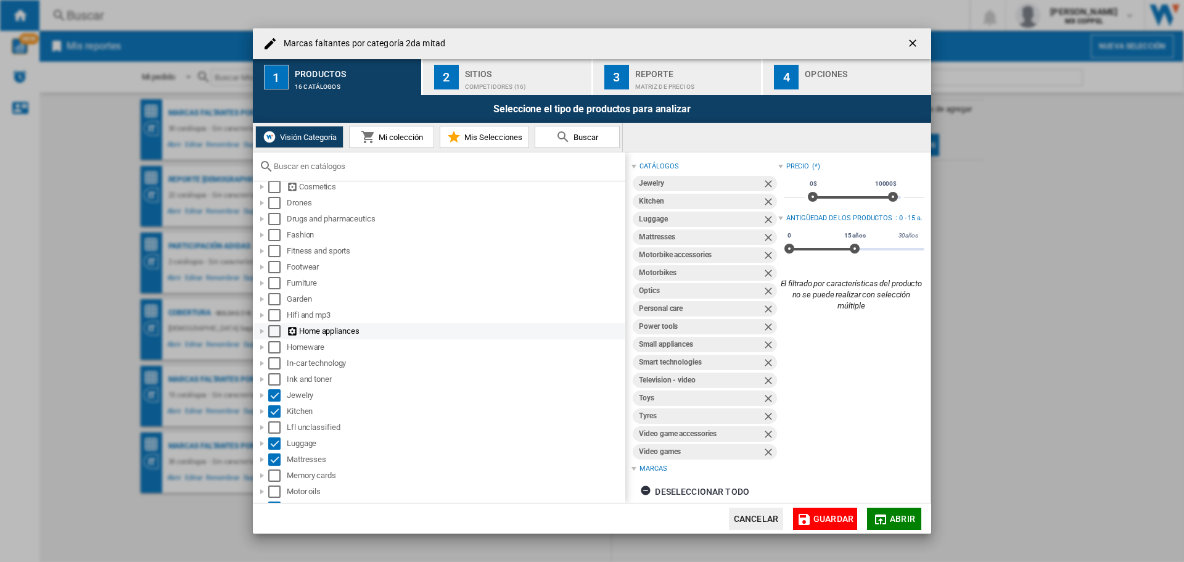
scroll to position [308, 0]
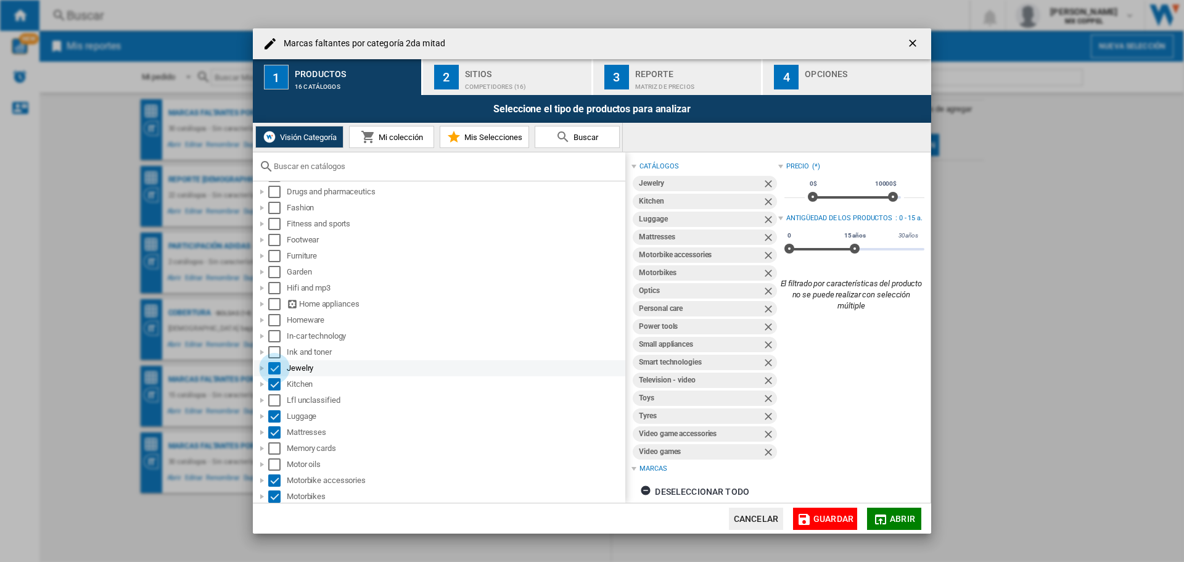
click at [272, 368] on div "Select" at bounding box center [274, 368] width 12 height 12
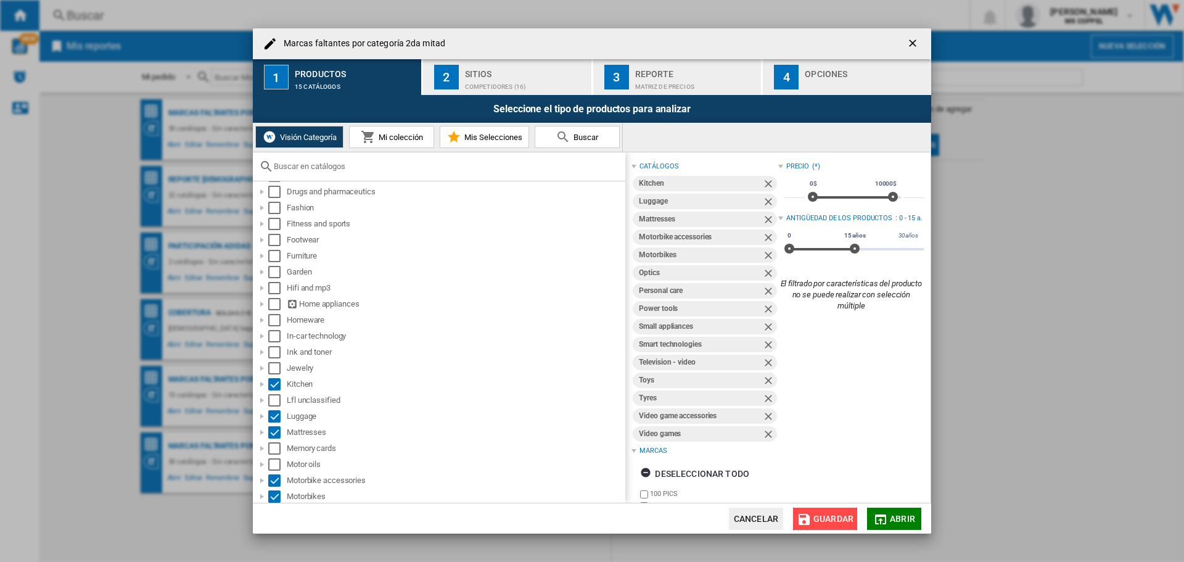
click at [833, 518] on span "Guardar" at bounding box center [833, 519] width 40 height 10
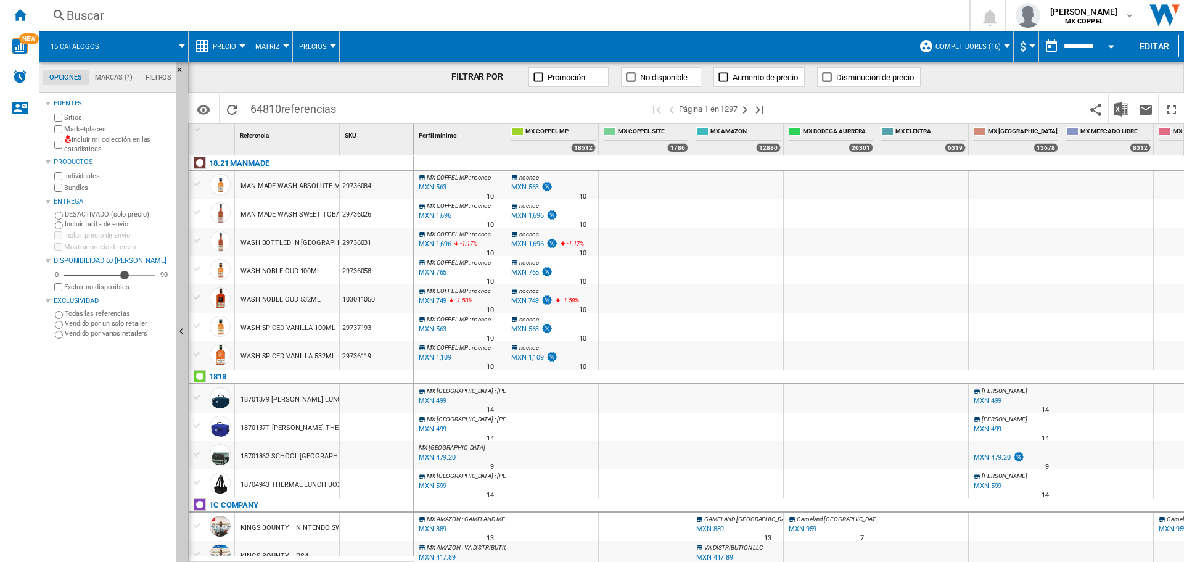
click at [1110, 45] on div "Open calendar" at bounding box center [1111, 46] width 6 height 3
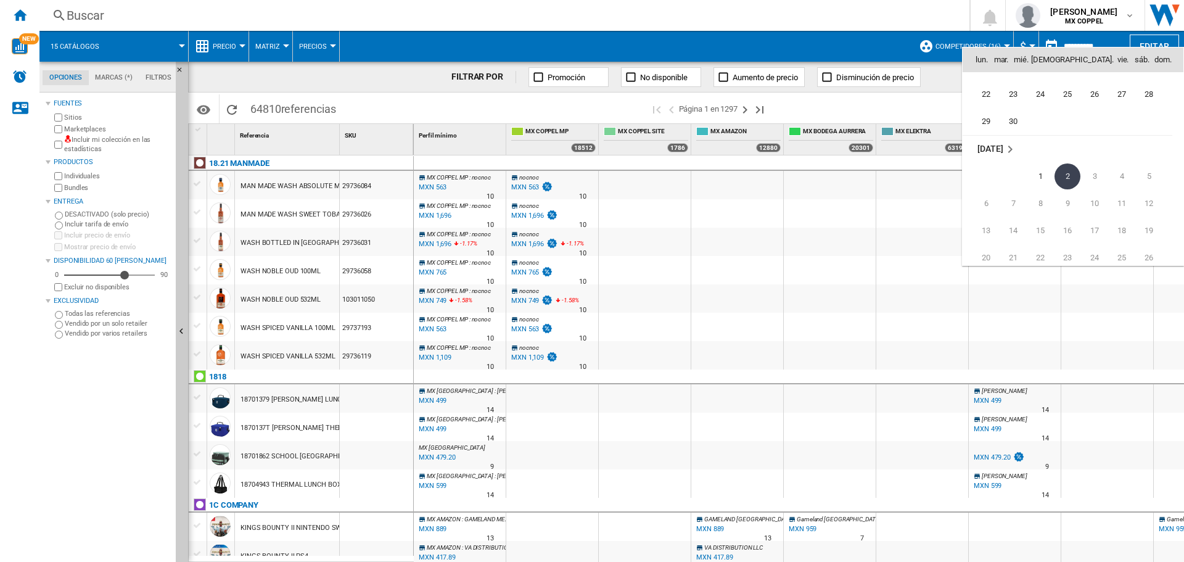
scroll to position [5758, 0]
click at [1014, 185] on span "30" at bounding box center [1013, 182] width 25 height 25
type input "**********"
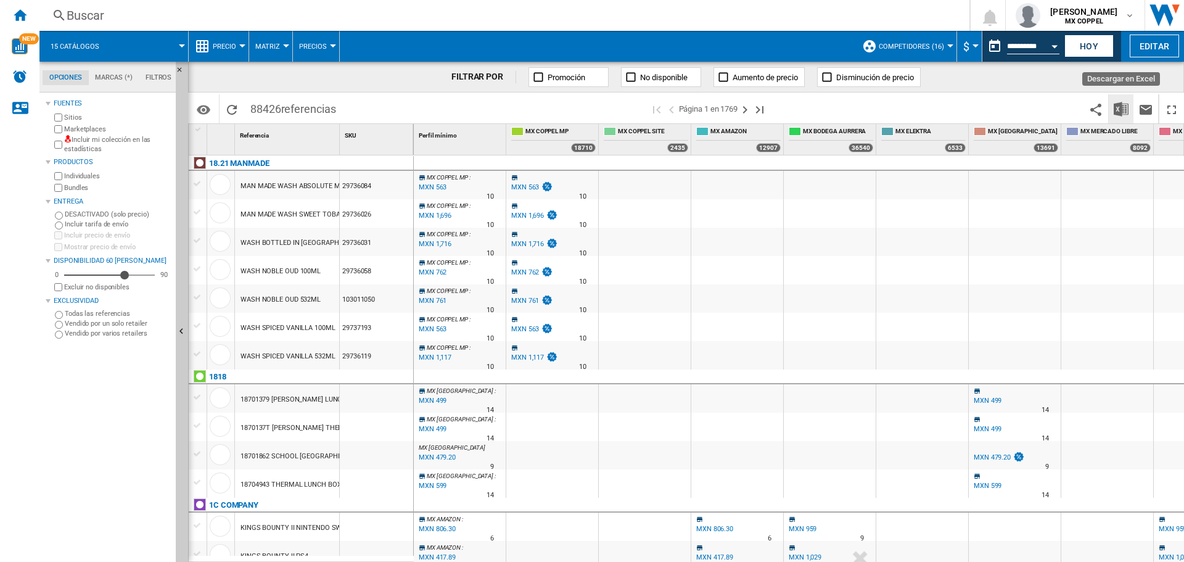
click at [1120, 115] on img "Descargar en Excel" at bounding box center [1120, 109] width 15 height 15
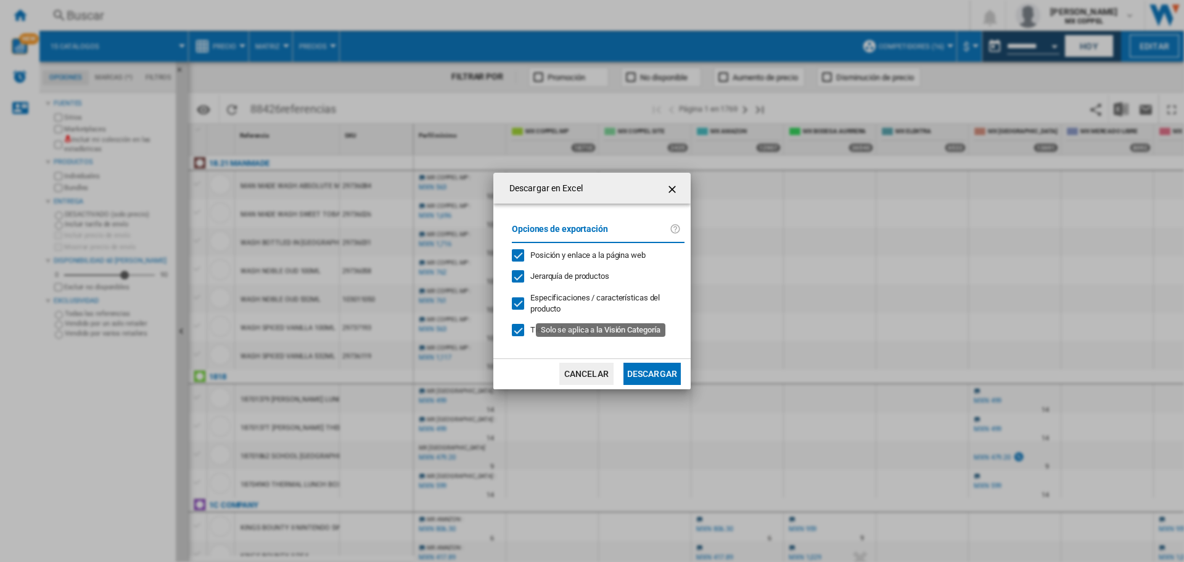
click at [604, 296] on span "Especificaciones / características del producto" at bounding box center [594, 303] width 129 height 20
click at [565, 331] on span "Tiempo de entrega" at bounding box center [562, 329] width 64 height 9
click at [597, 257] on span "Posición y enlace a la página web" at bounding box center [587, 254] width 115 height 9
click at [653, 377] on button "Descargar" at bounding box center [651, 373] width 57 height 22
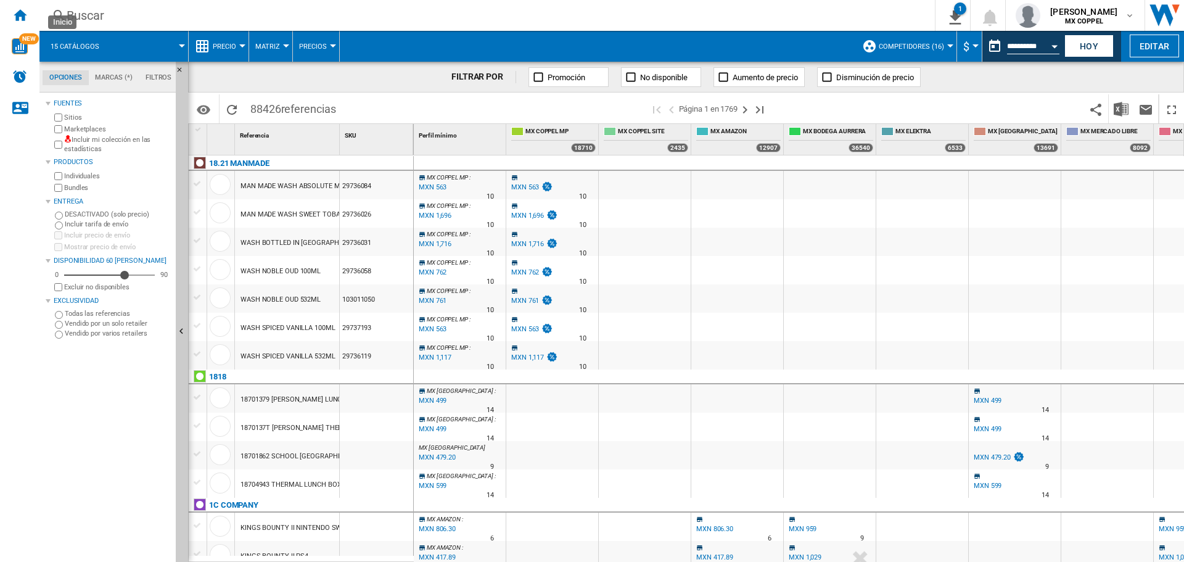
drag, startPoint x: 18, startPoint y: 17, endPoint x: 241, endPoint y: 228, distance: 307.0
click at [18, 17] on ng-md-icon "Inicio" at bounding box center [19, 14] width 15 height 15
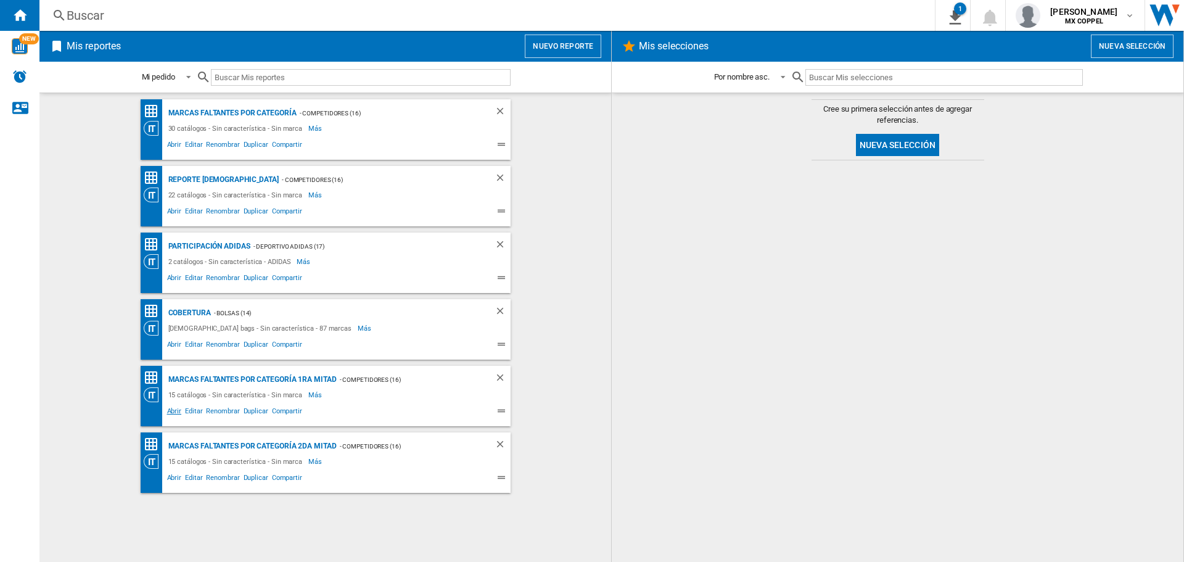
click at [180, 411] on span "Abrir" at bounding box center [174, 412] width 18 height 15
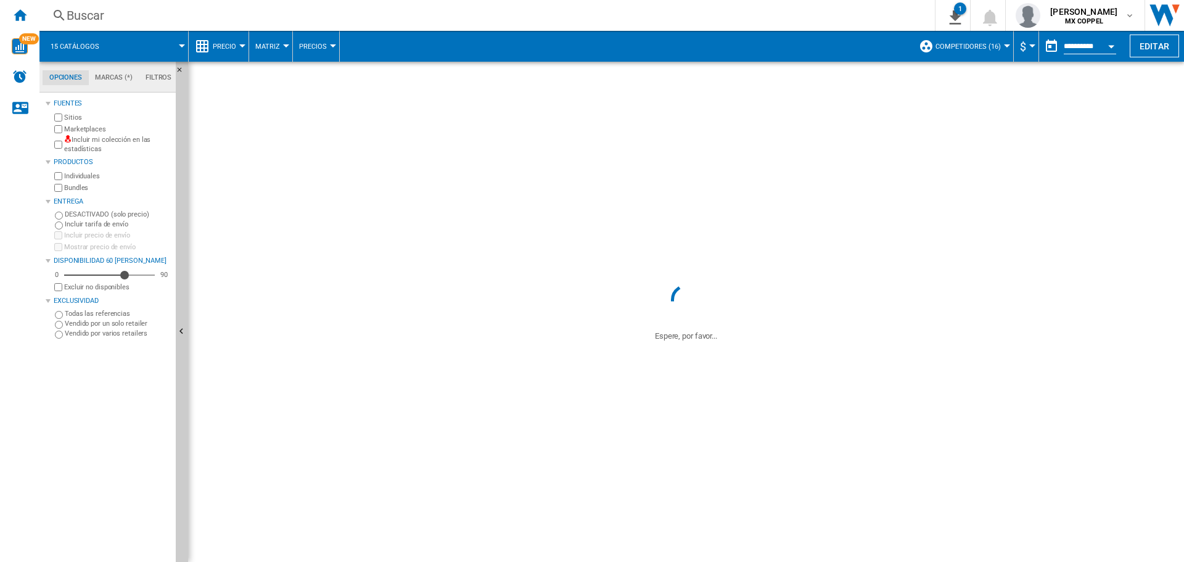
click at [1107, 54] on button "Open calendar" at bounding box center [1111, 44] width 22 height 22
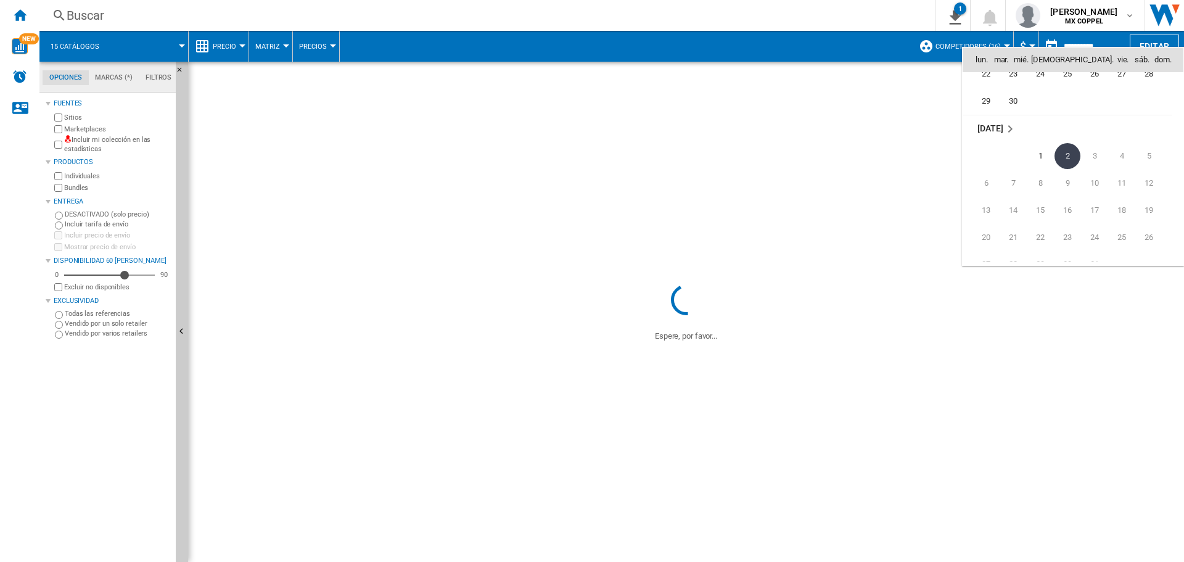
scroll to position [5758, 0]
click at [1018, 182] on span "30" at bounding box center [1013, 182] width 25 height 25
type input "**********"
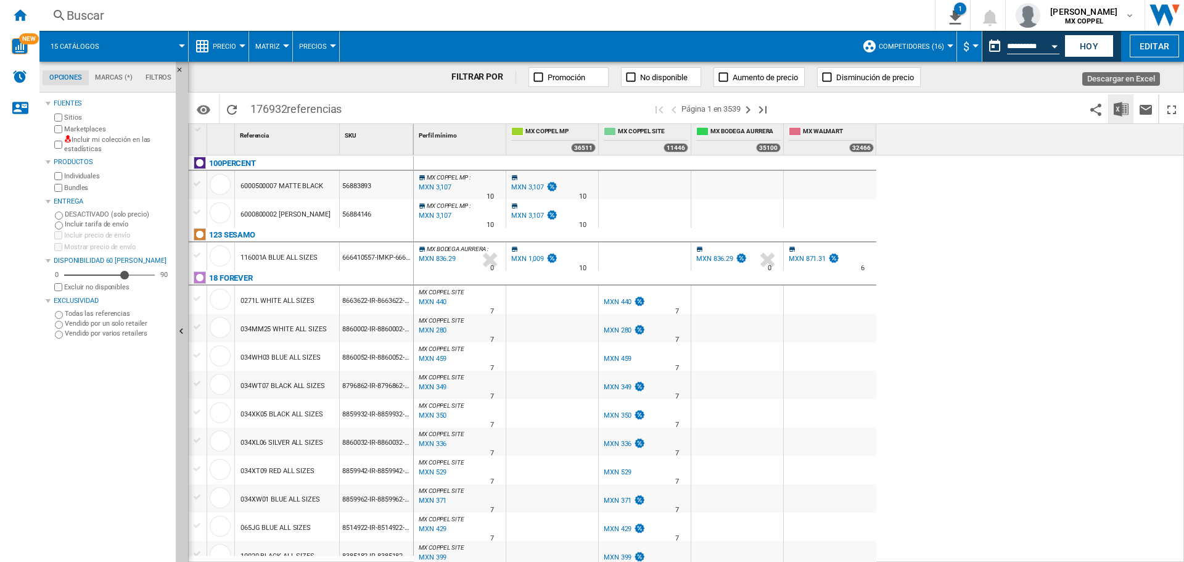
click at [1123, 112] on img "Descargar en Excel" at bounding box center [1120, 109] width 15 height 15
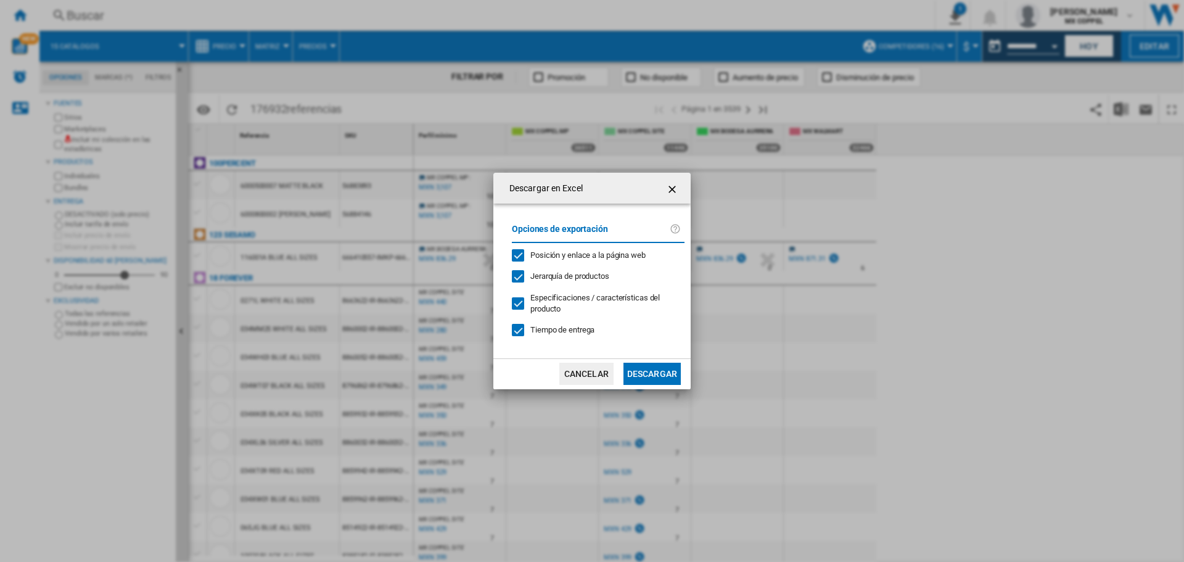
click at [589, 278] on span "Jerarquía de productos" at bounding box center [569, 275] width 79 height 9
click at [589, 257] on span "Posición y enlace a la página web" at bounding box center [587, 254] width 115 height 9
click at [583, 274] on span "Jerarquía de productos" at bounding box center [569, 275] width 79 height 9
click at [577, 297] on span "Especificaciones / características del producto" at bounding box center [594, 303] width 129 height 20
click at [560, 332] on span "Tiempo de entrega" at bounding box center [562, 329] width 64 height 9
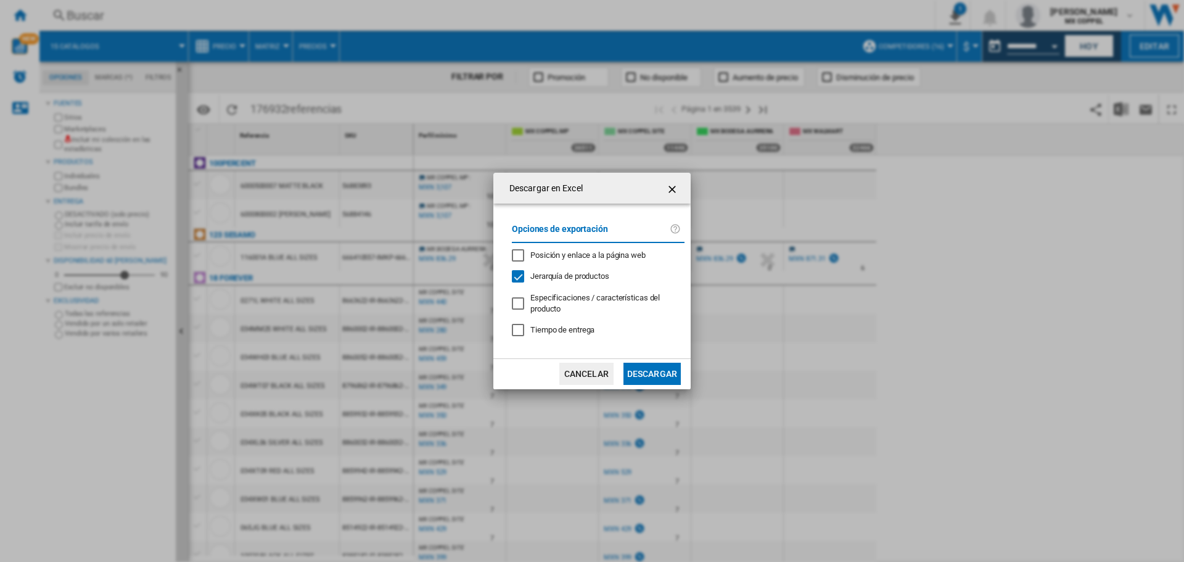
click at [657, 374] on button "Descargar" at bounding box center [651, 373] width 57 height 22
